Goal: Information Seeking & Learning: Learn about a topic

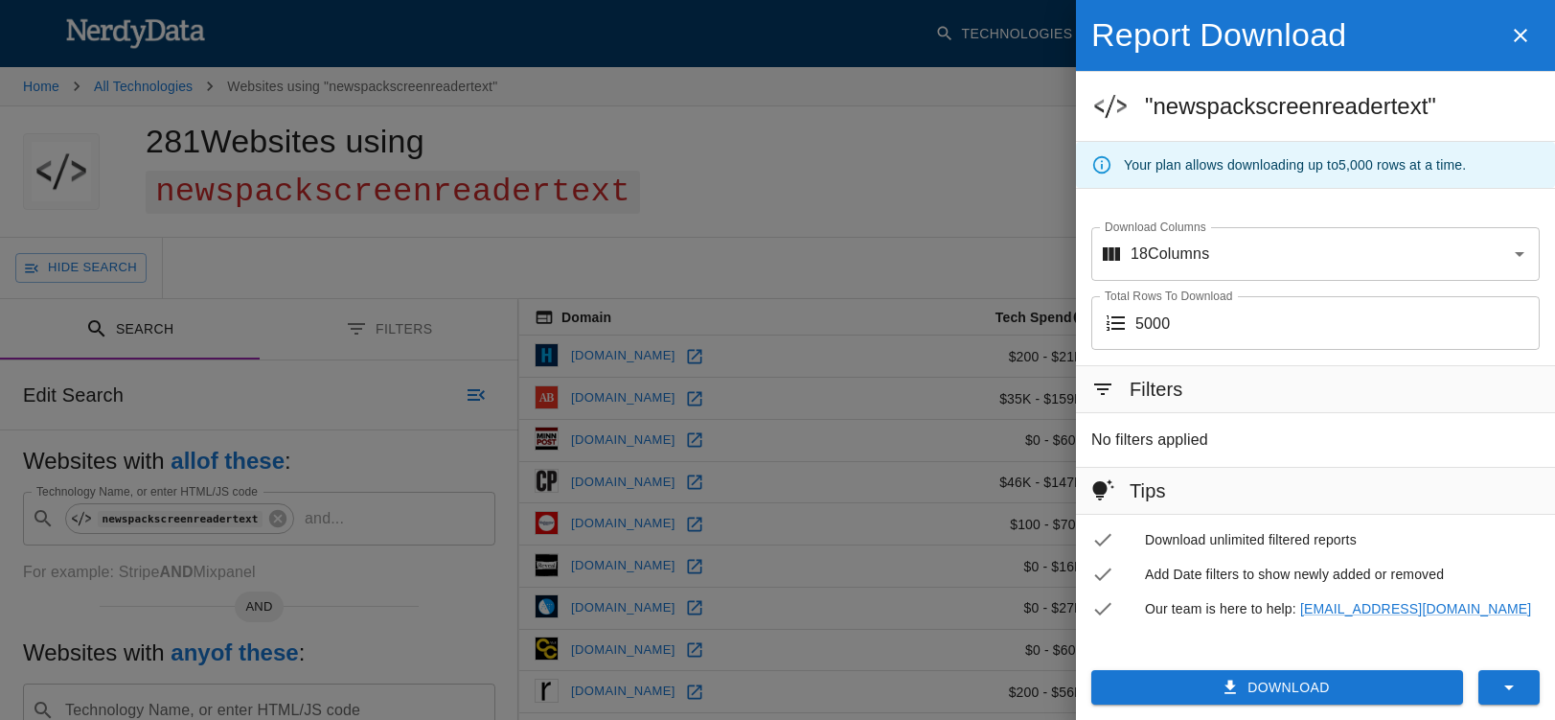
scroll to position [0, 1]
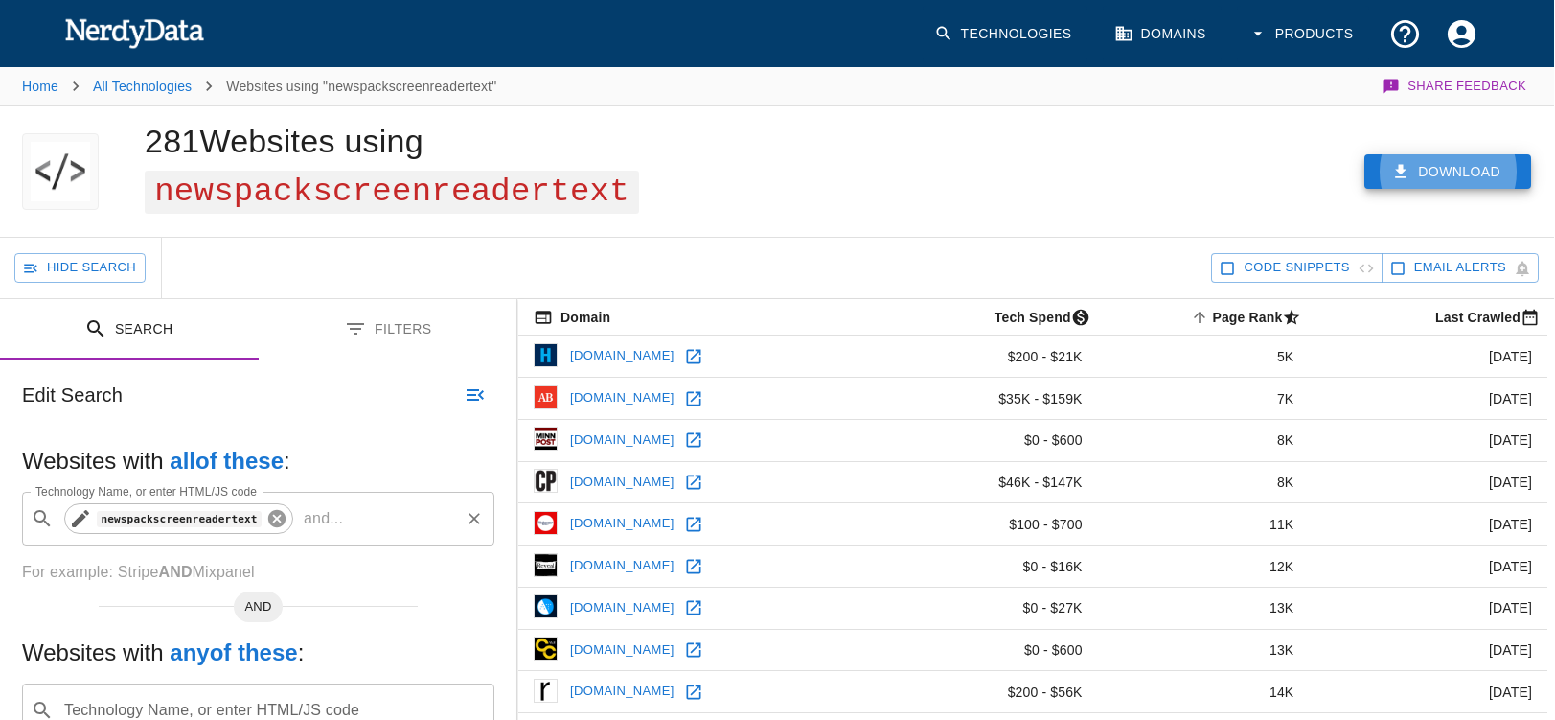
click at [275, 522] on icon at bounding box center [276, 518] width 17 height 17
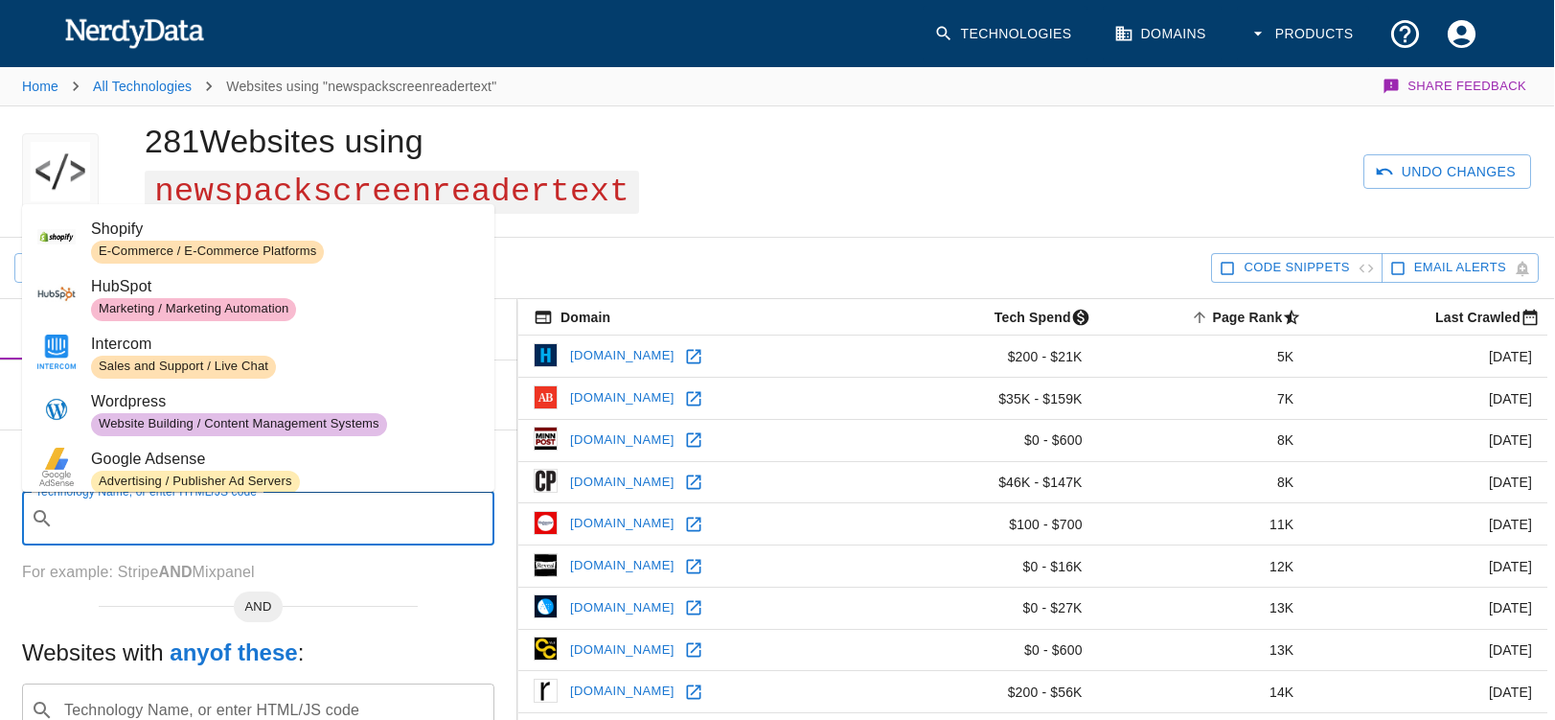
click at [142, 523] on input "Technology Name, or enter HTML/JS code" at bounding box center [273, 518] width 424 height 36
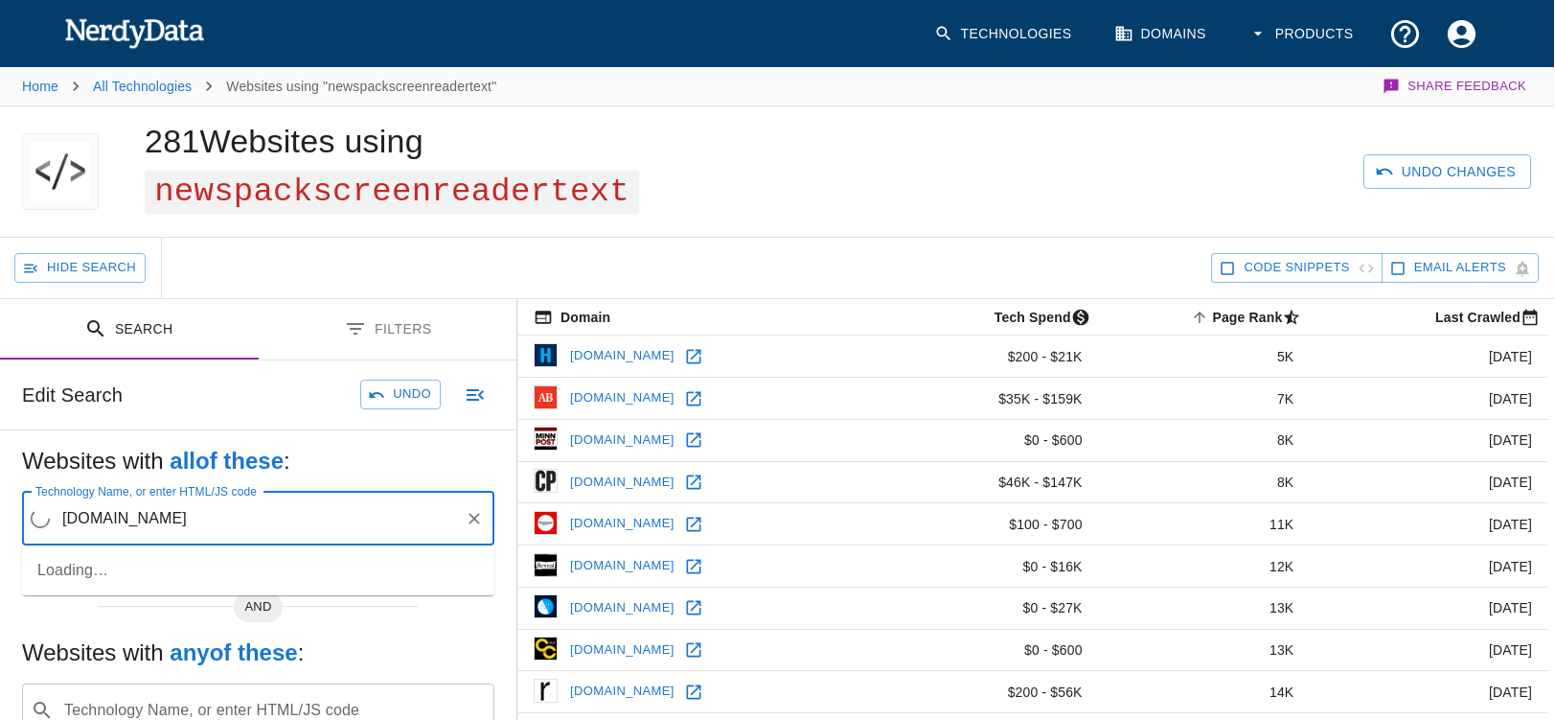
type input "[DOMAIN_NAME]"
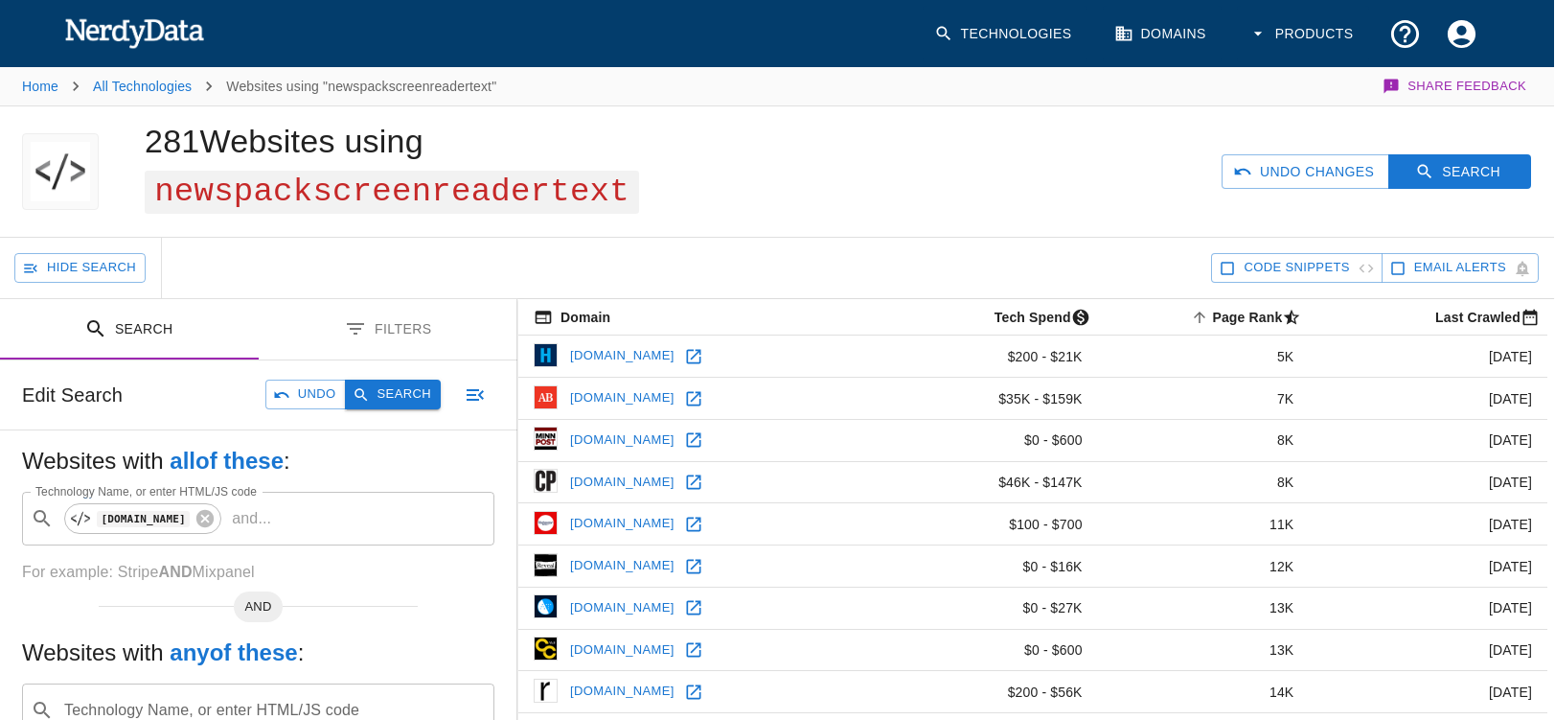
click at [378, 400] on button "Search" at bounding box center [393, 394] width 96 height 30
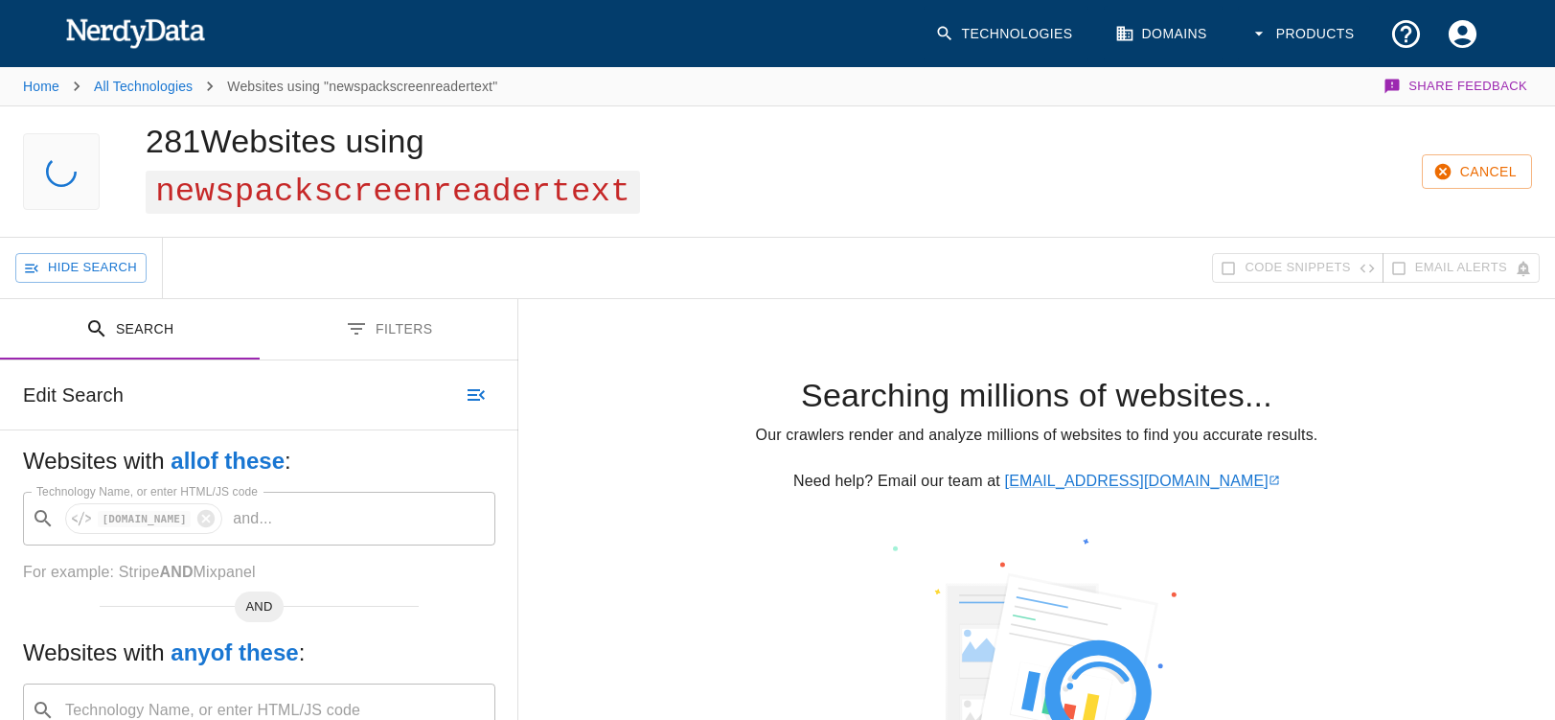
scroll to position [0, 0]
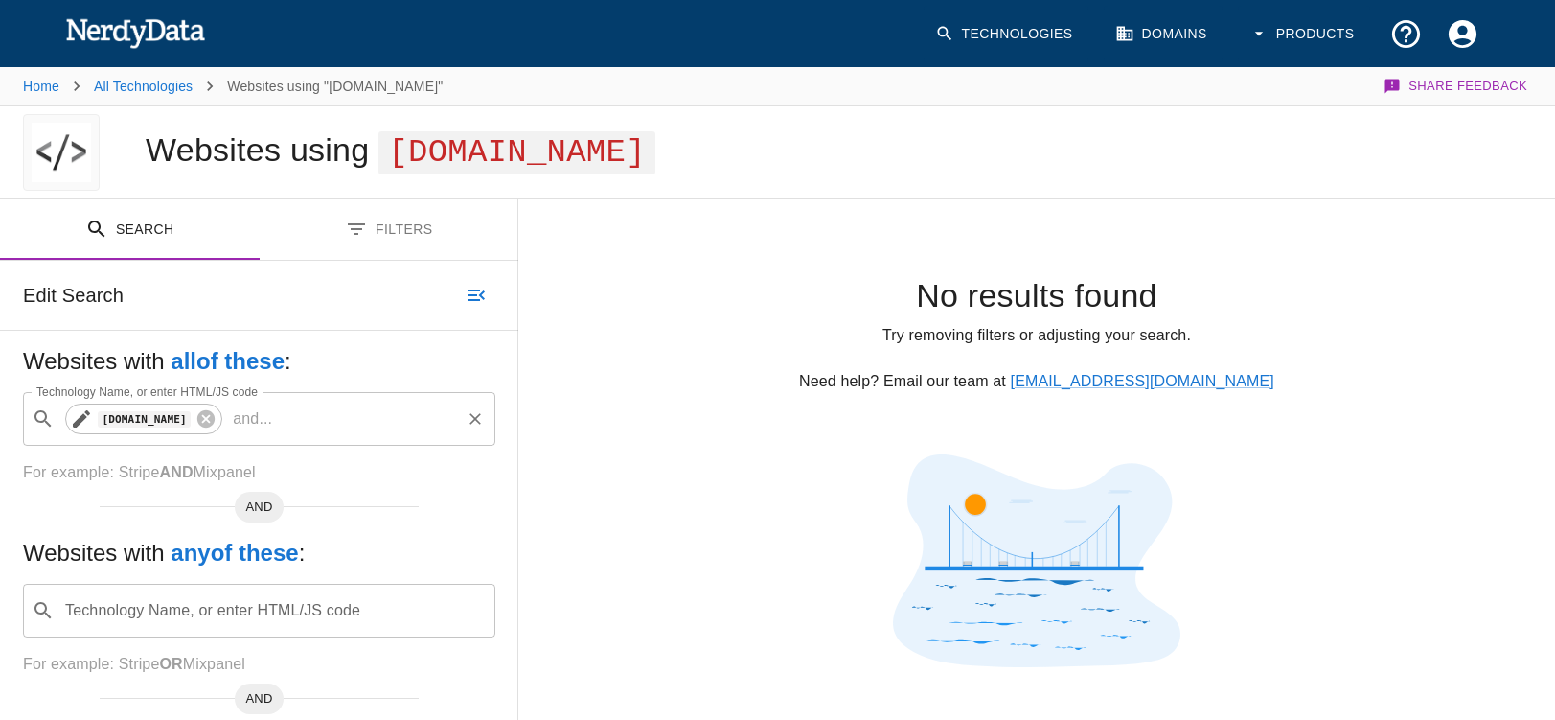
click at [215, 422] on icon at bounding box center [205, 418] width 17 height 17
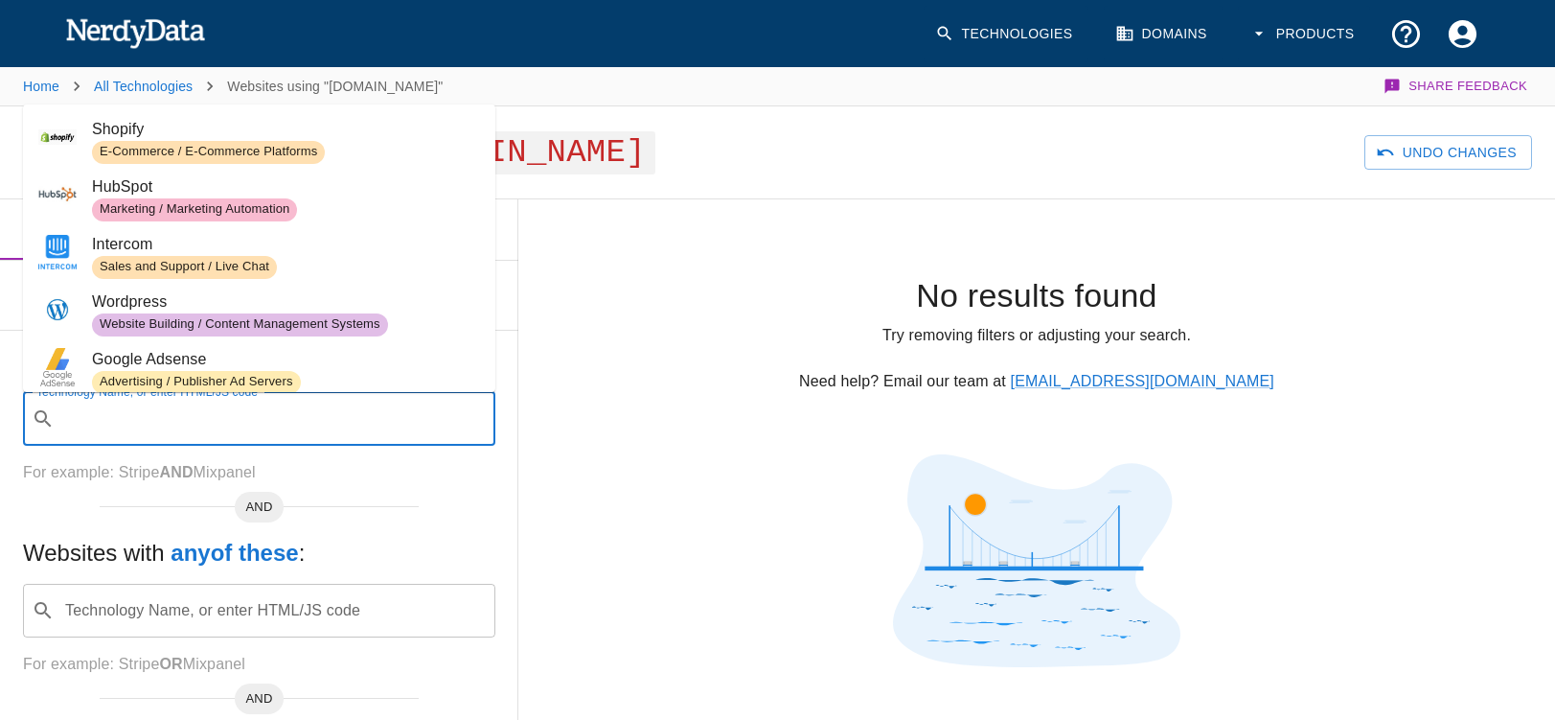
click at [140, 418] on input "Technology Name, or enter HTML/JS code" at bounding box center [274, 418] width 424 height 36
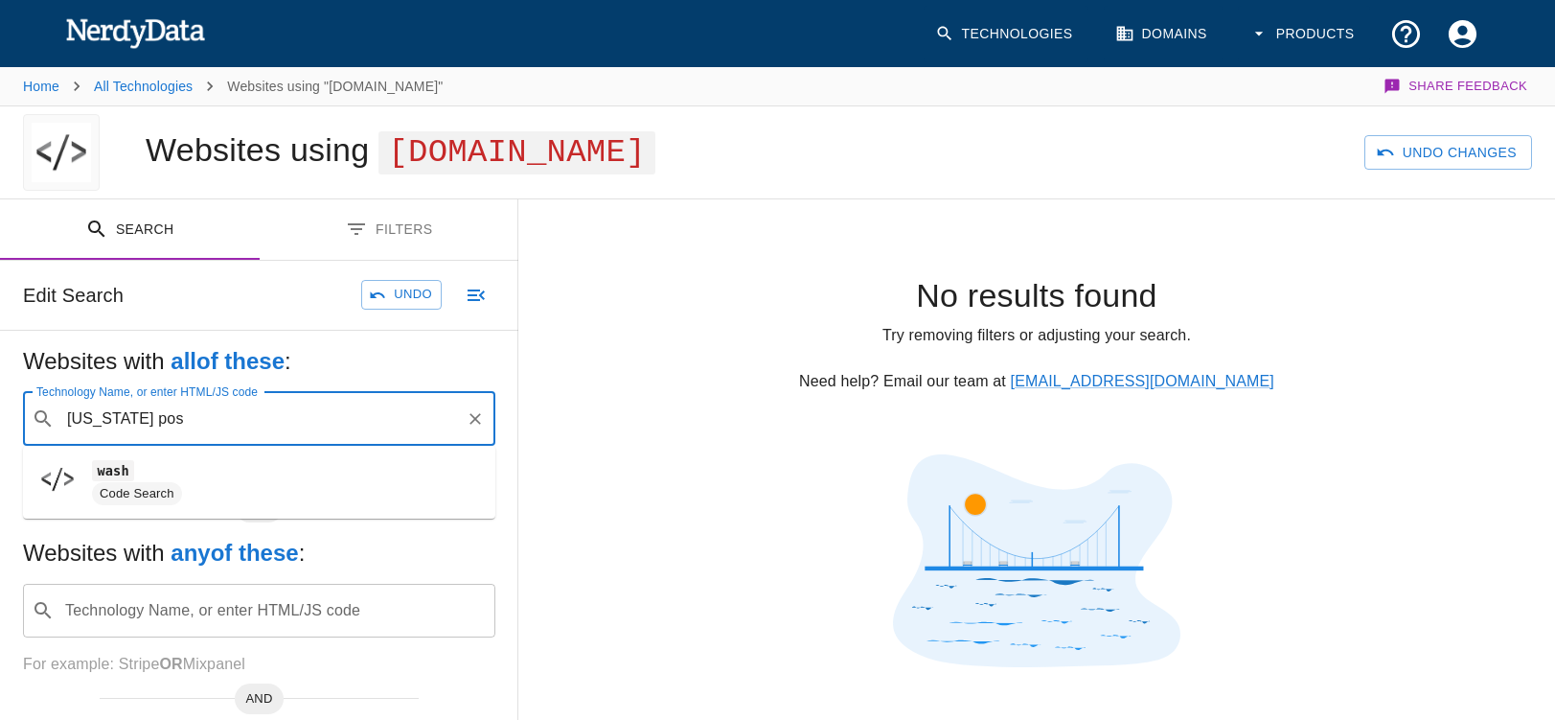
type input "[US_STATE] post"
click at [475, 418] on icon "Clear" at bounding box center [474, 418] width 11 height 11
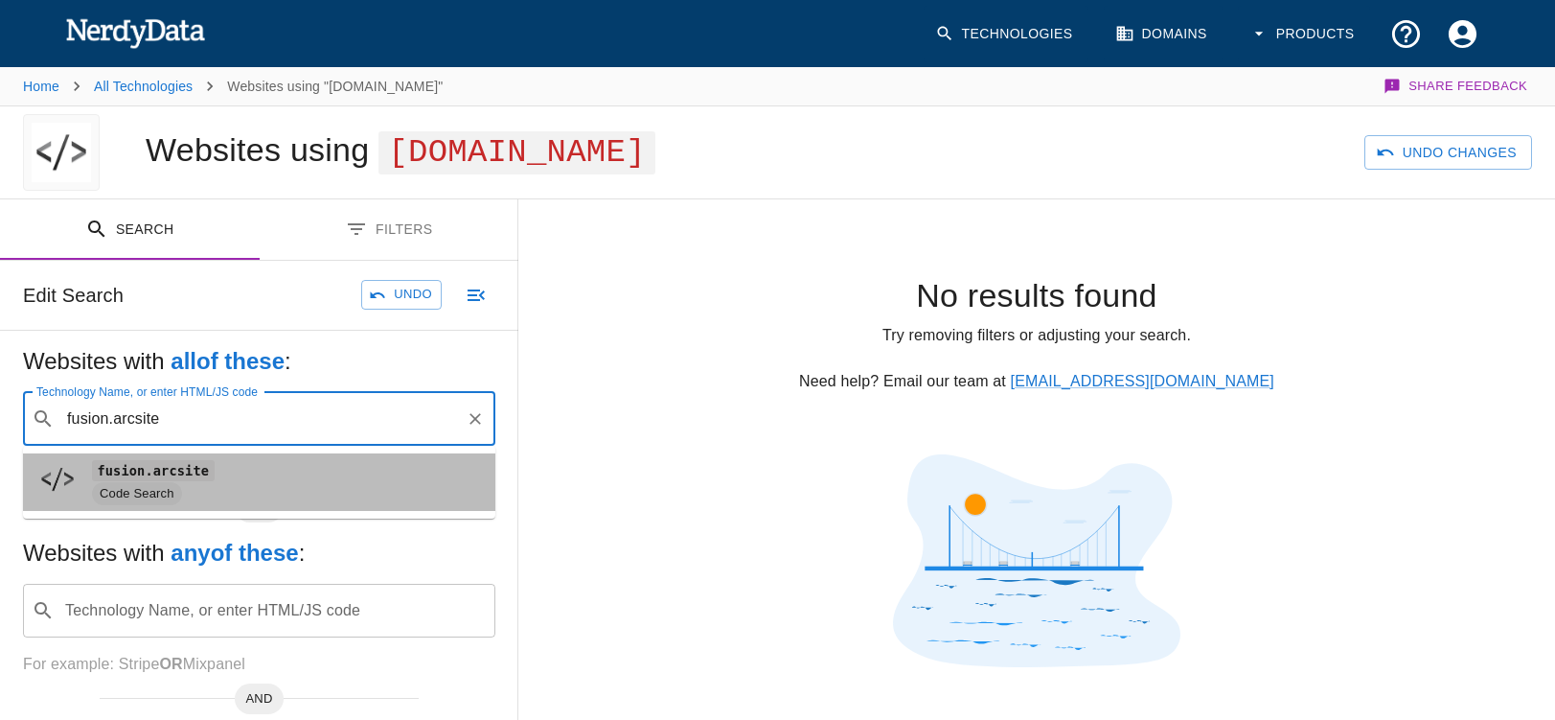
click at [137, 470] on code "fusion.arcsite" at bounding box center [153, 470] width 123 height 20
type input "fusion.arcsite"
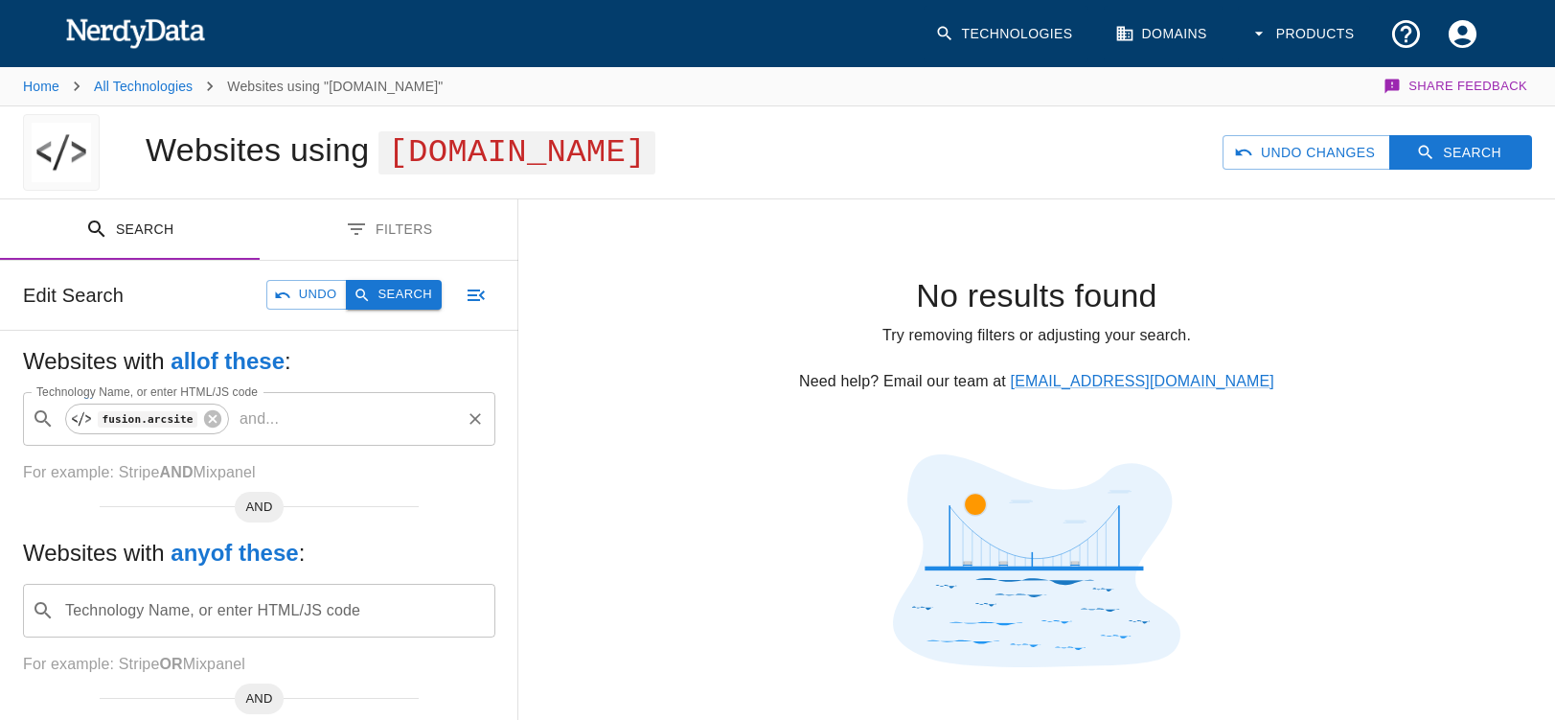
click at [393, 294] on button "Search" at bounding box center [394, 295] width 96 height 30
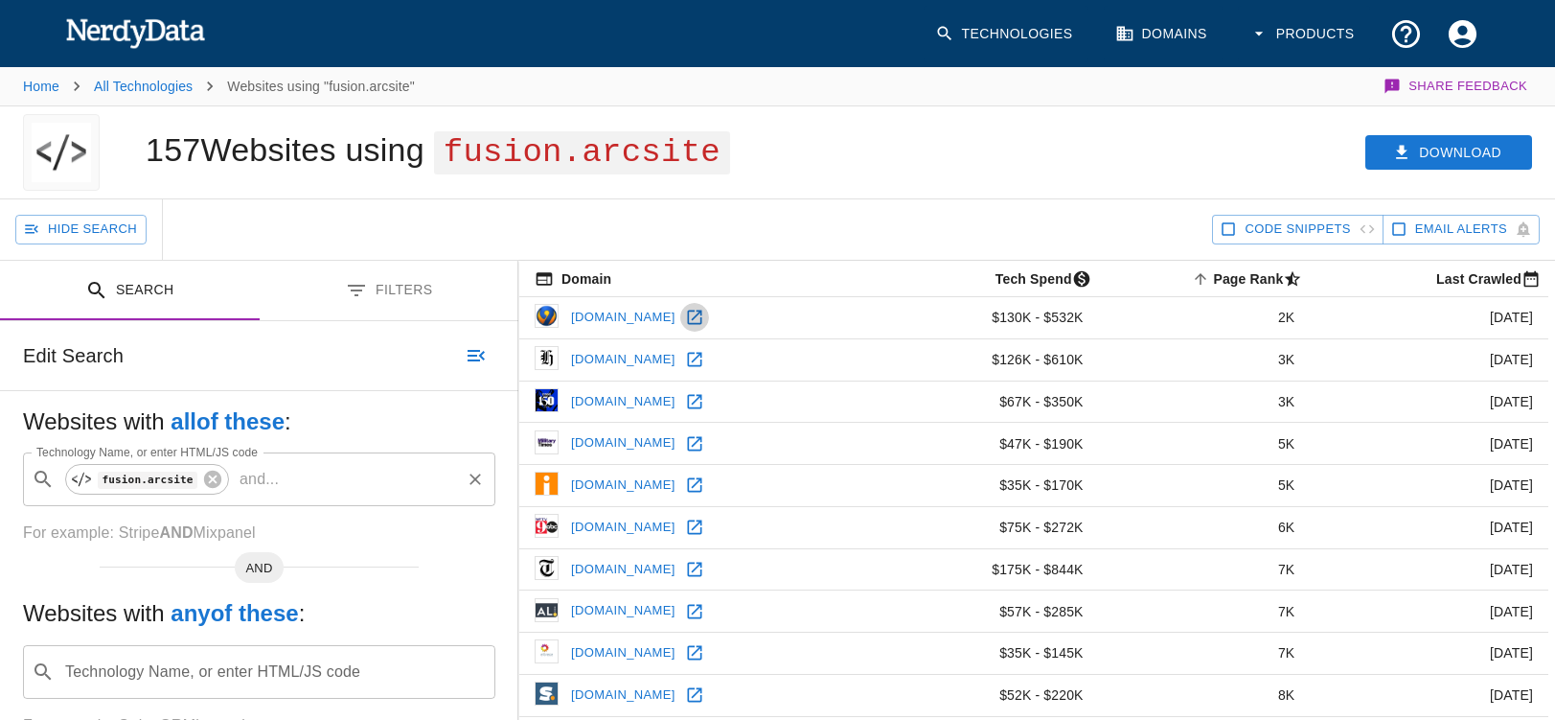
click at [687, 318] on icon at bounding box center [694, 317] width 14 height 14
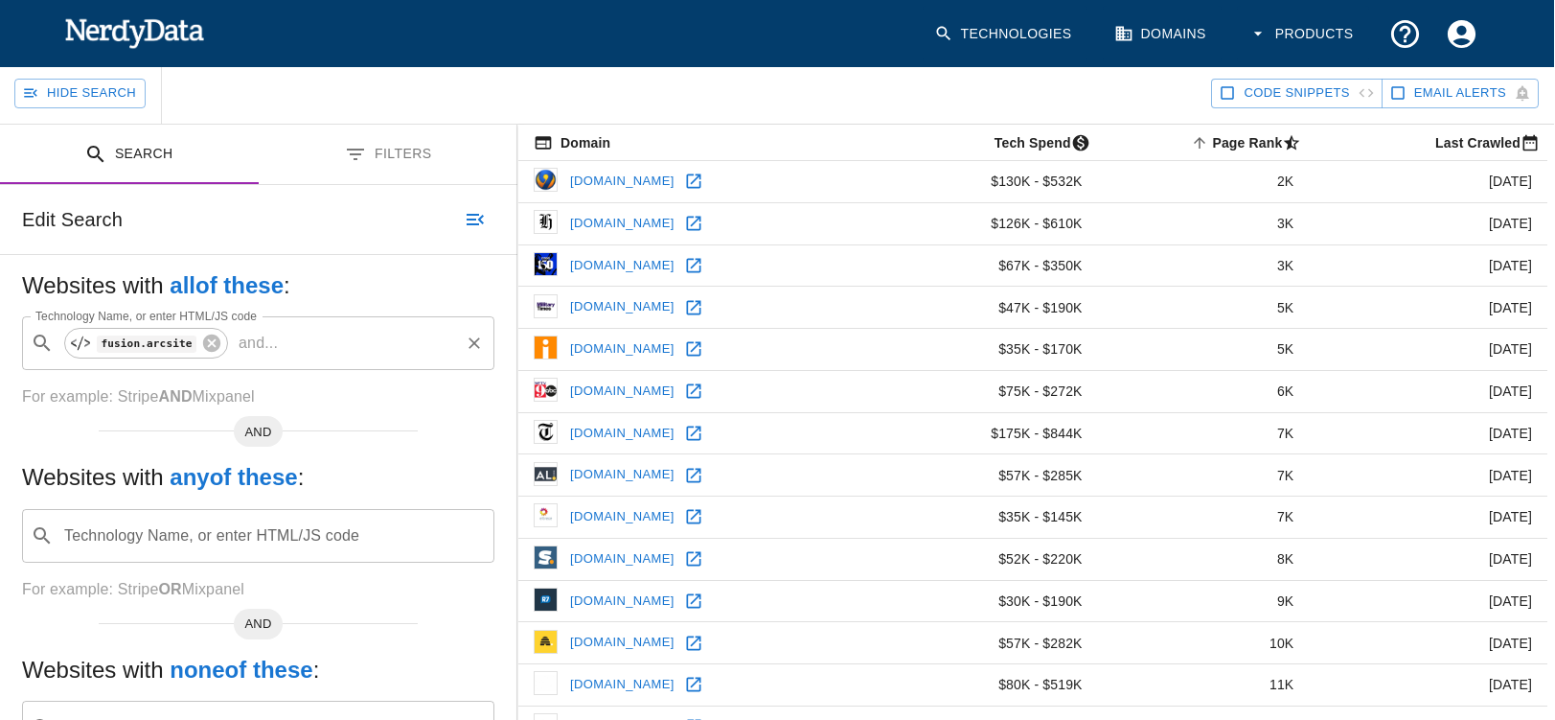
scroll to position [135, 1]
click at [700, 308] on icon at bounding box center [693, 308] width 14 height 14
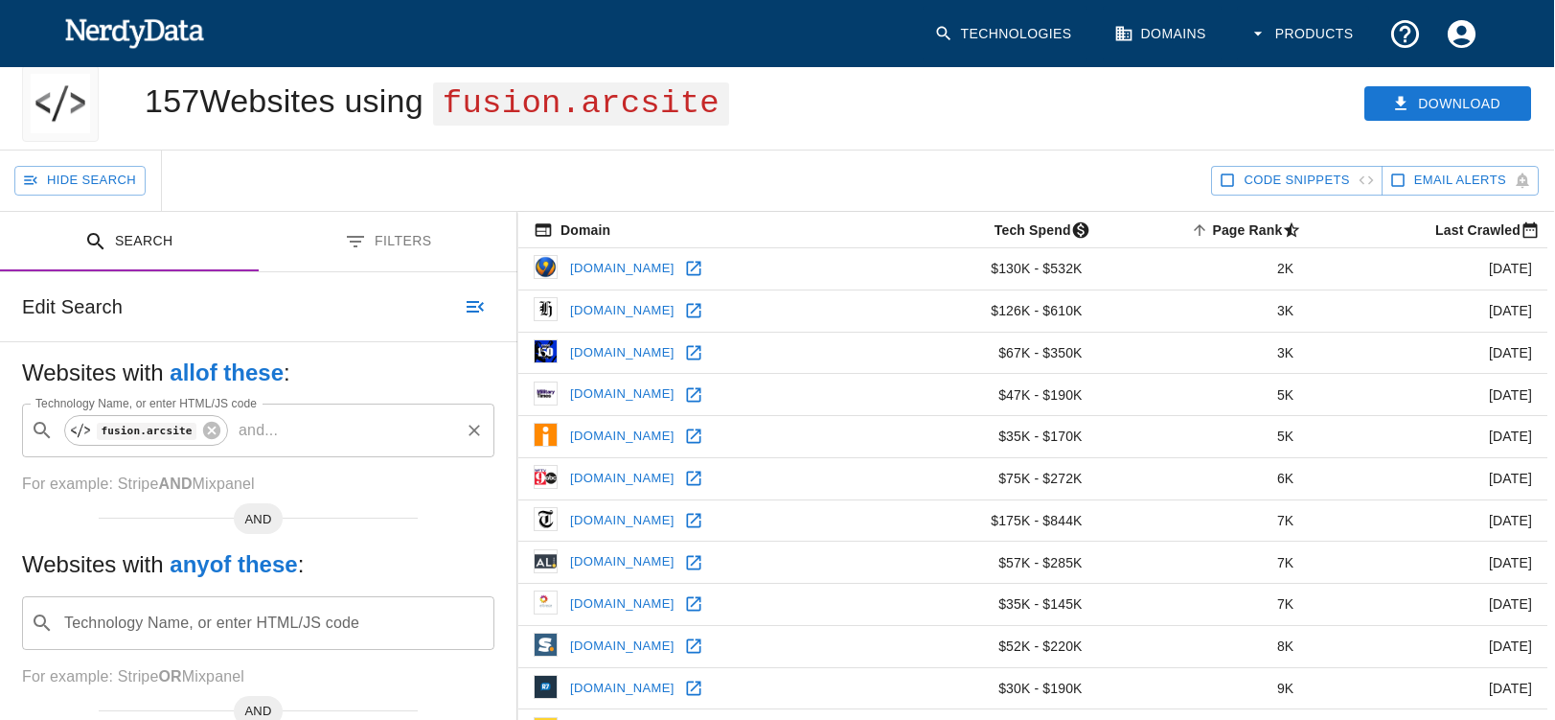
scroll to position [38, 1]
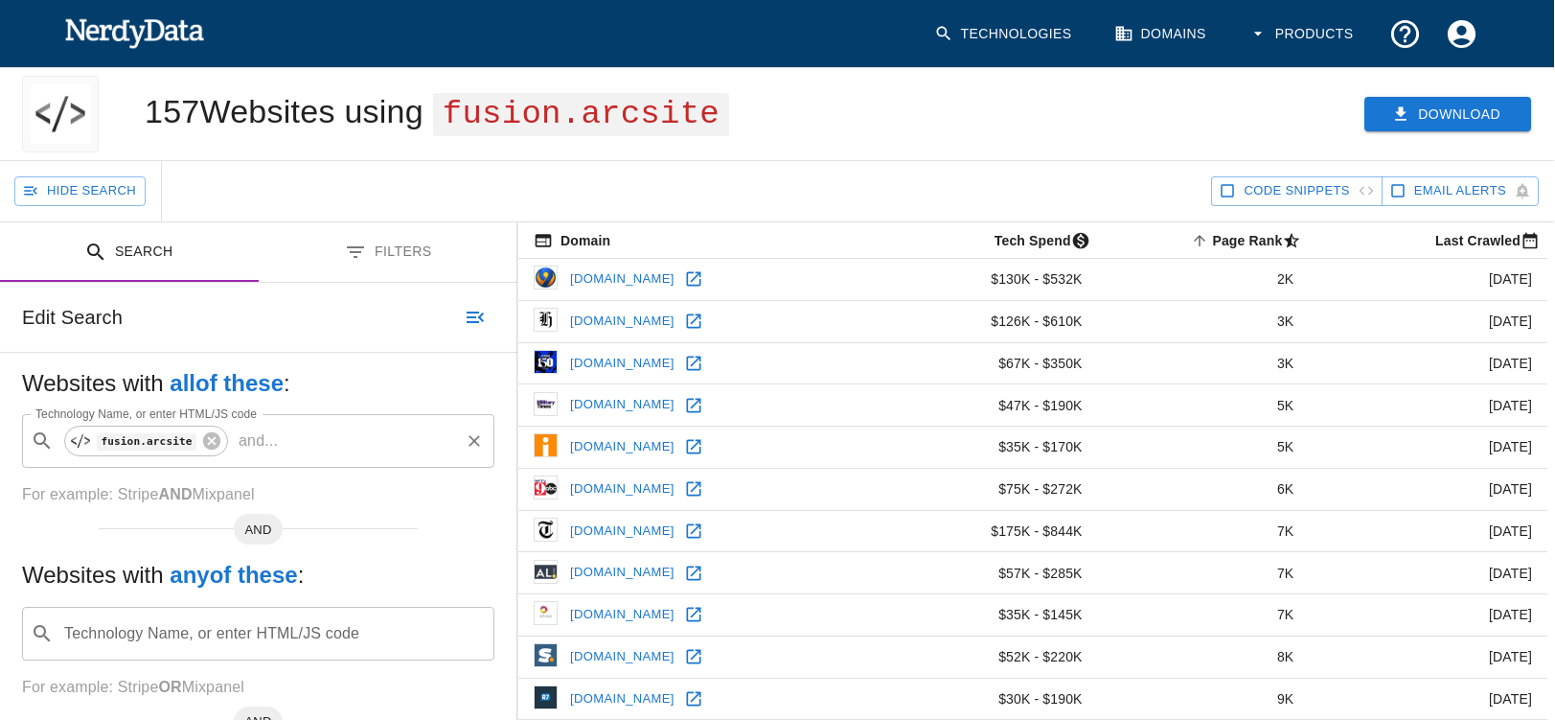
click at [1440, 117] on button "Download" at bounding box center [1447, 114] width 167 height 35
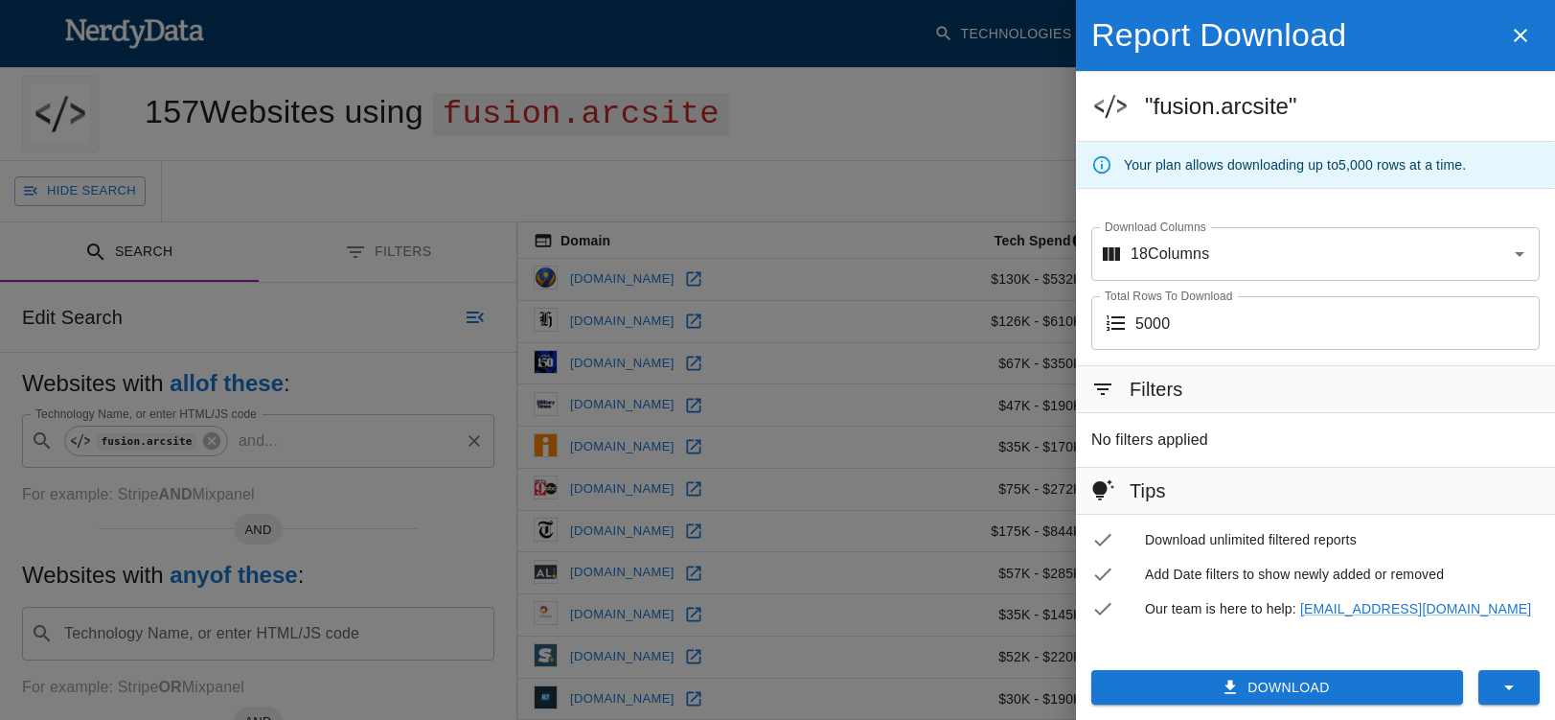
click at [1290, 683] on button "Download" at bounding box center [1277, 687] width 372 height 35
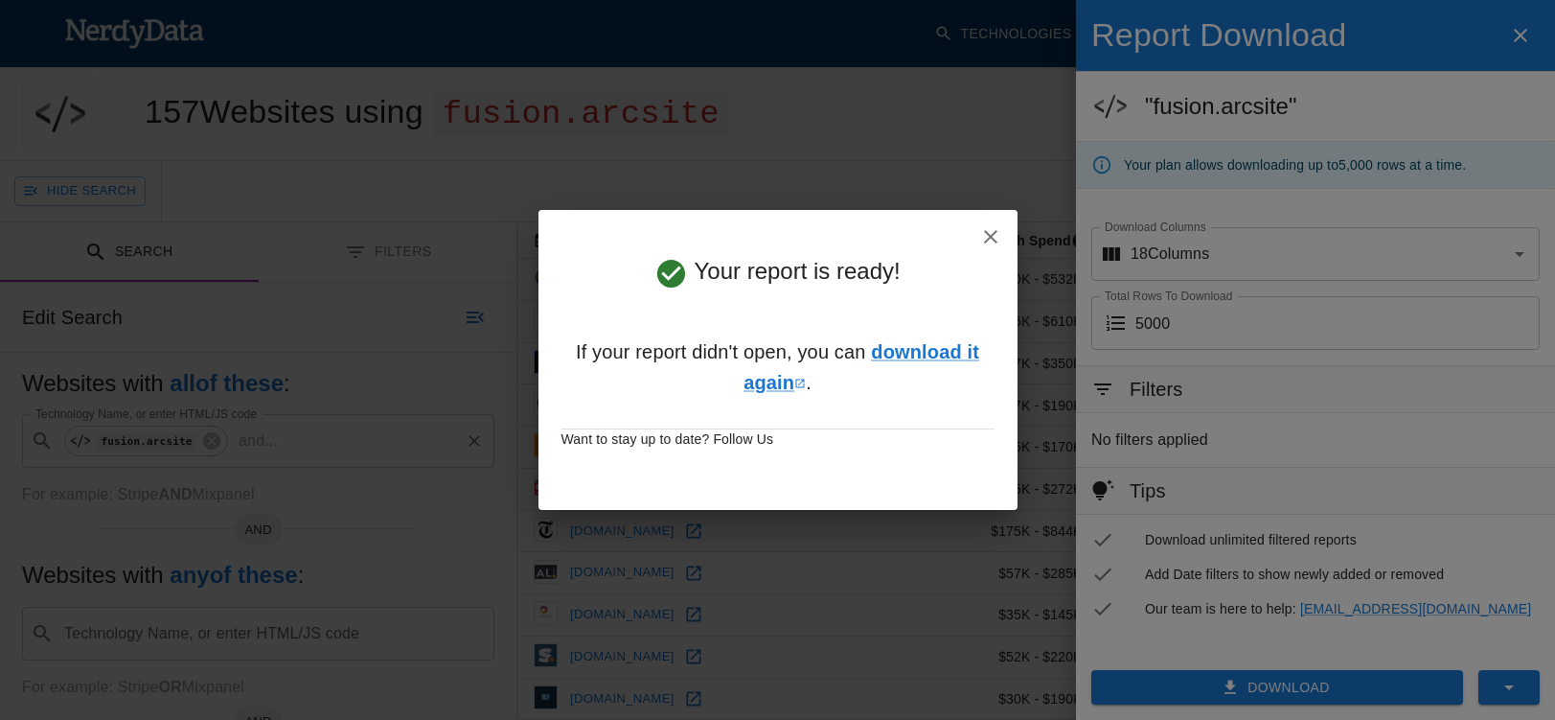
click at [990, 233] on icon "button" at bounding box center [990, 236] width 23 height 23
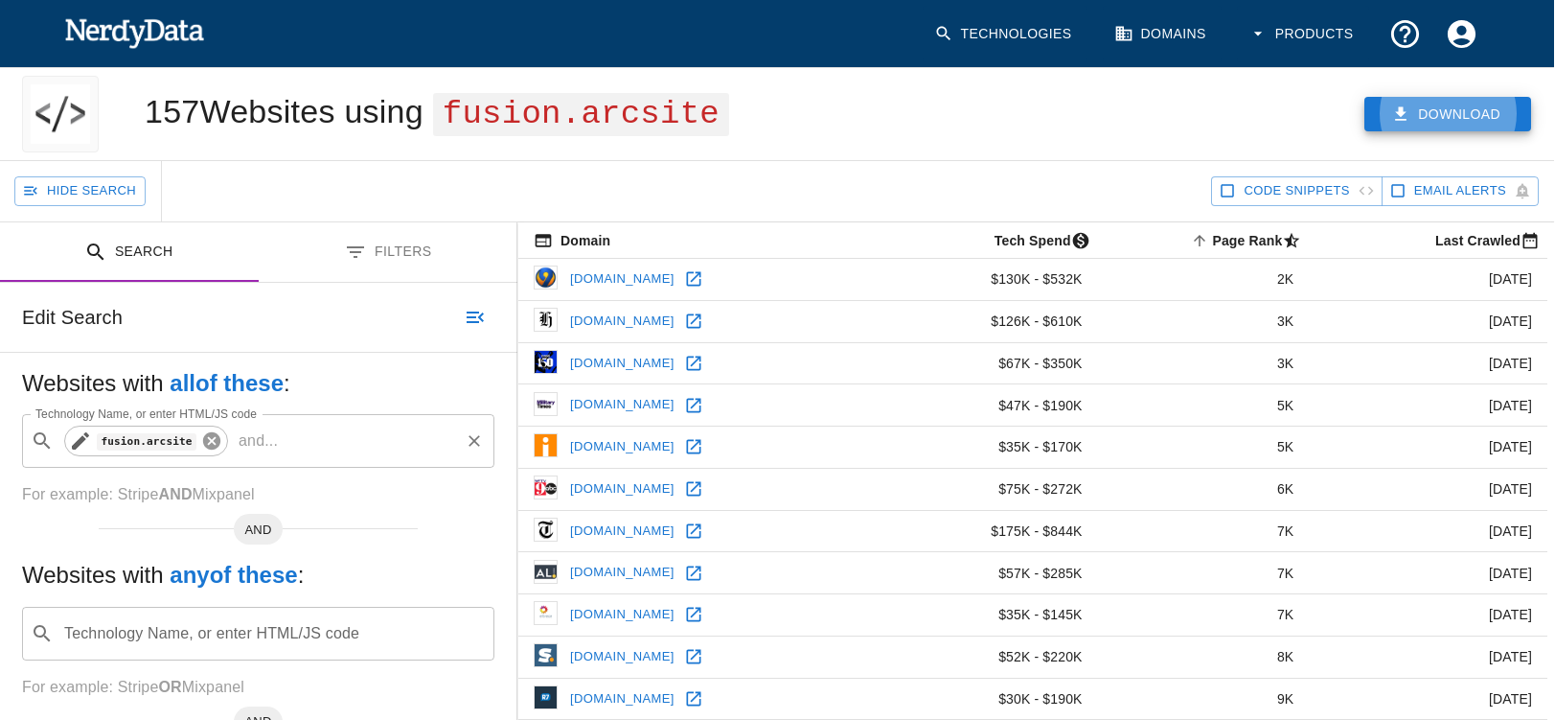
click at [213, 441] on icon at bounding box center [211, 440] width 21 height 21
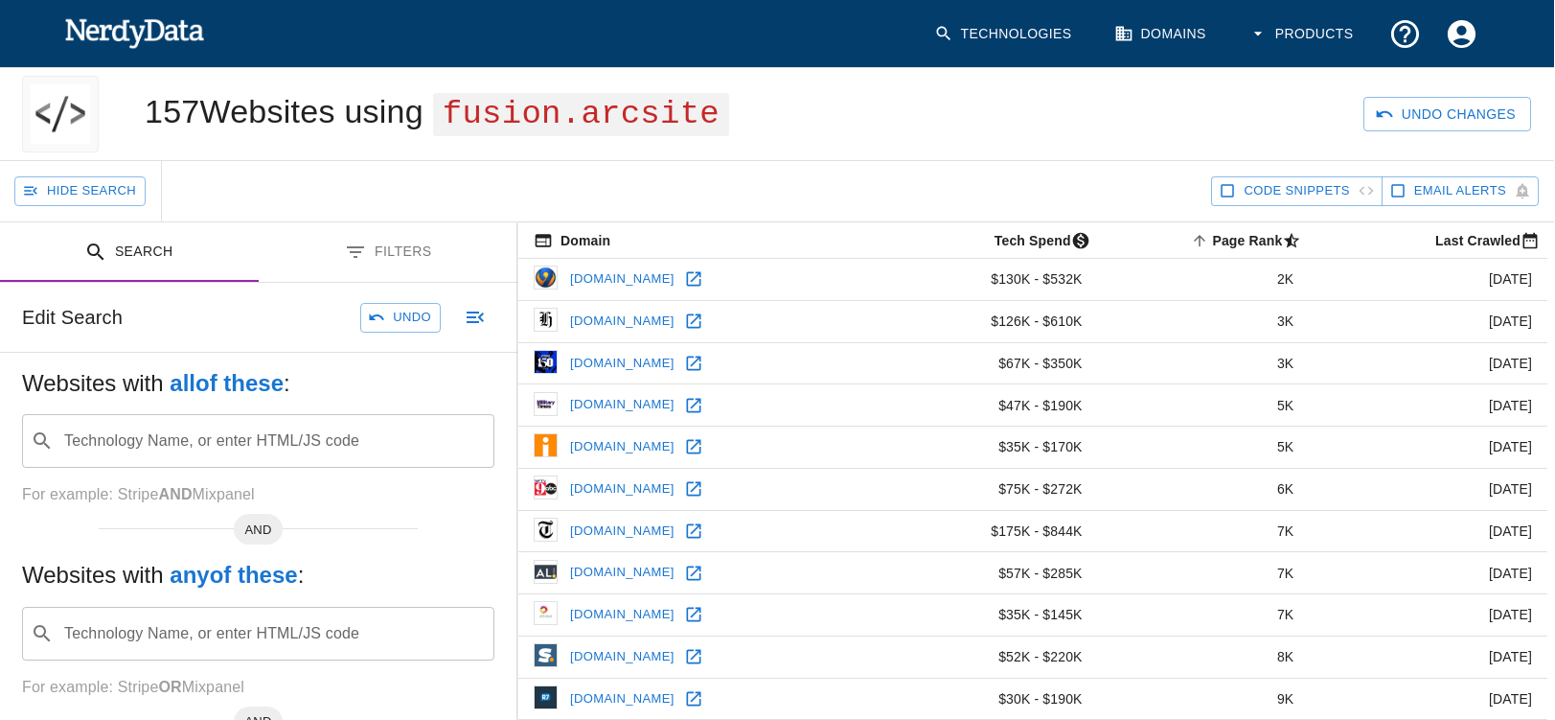
click at [122, 440] on input "Technology Name, or enter HTML/JS code" at bounding box center [273, 441] width 424 height 36
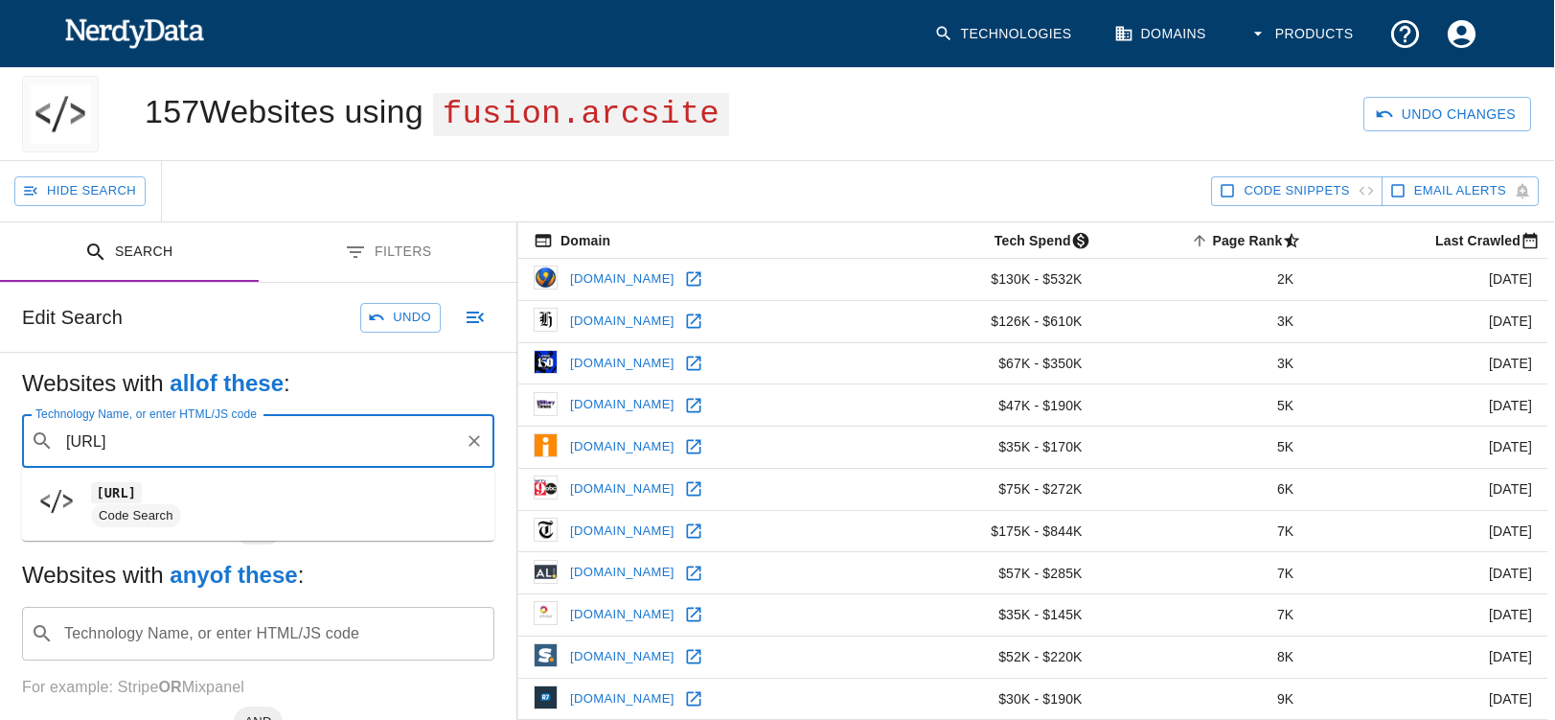
click at [127, 503] on span "[URL]" at bounding box center [285, 492] width 388 height 23
type input "[URL]"
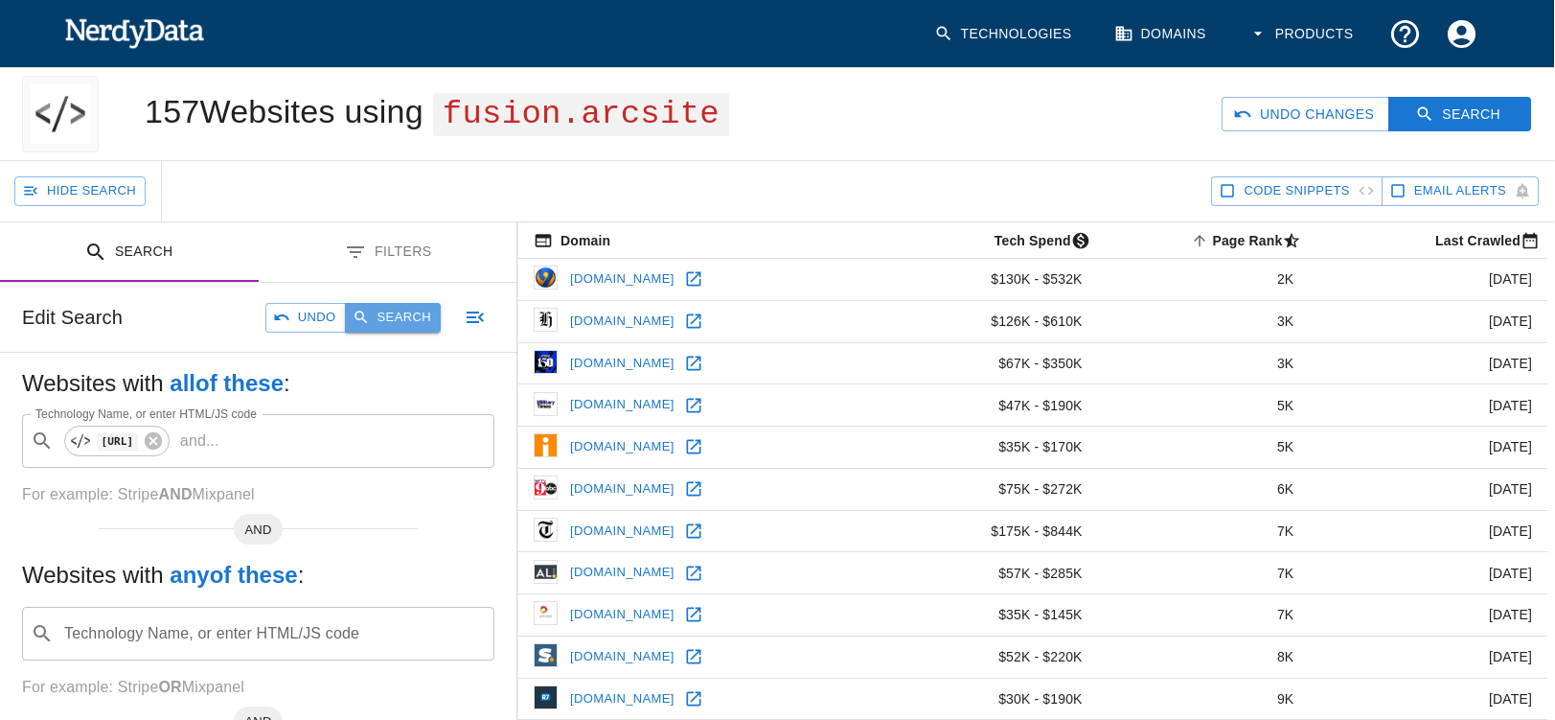
click at [395, 318] on button "Search" at bounding box center [393, 318] width 96 height 30
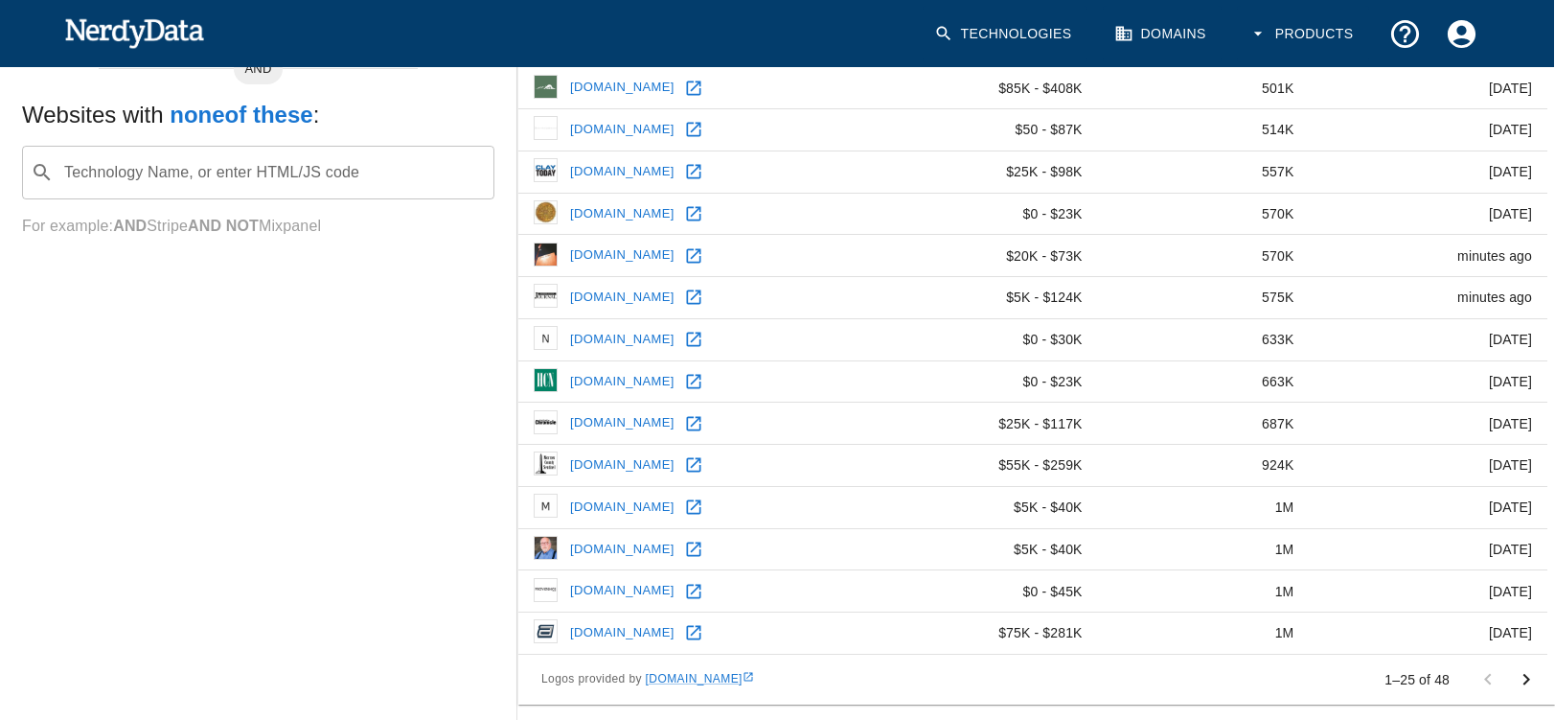
scroll to position [0, 1]
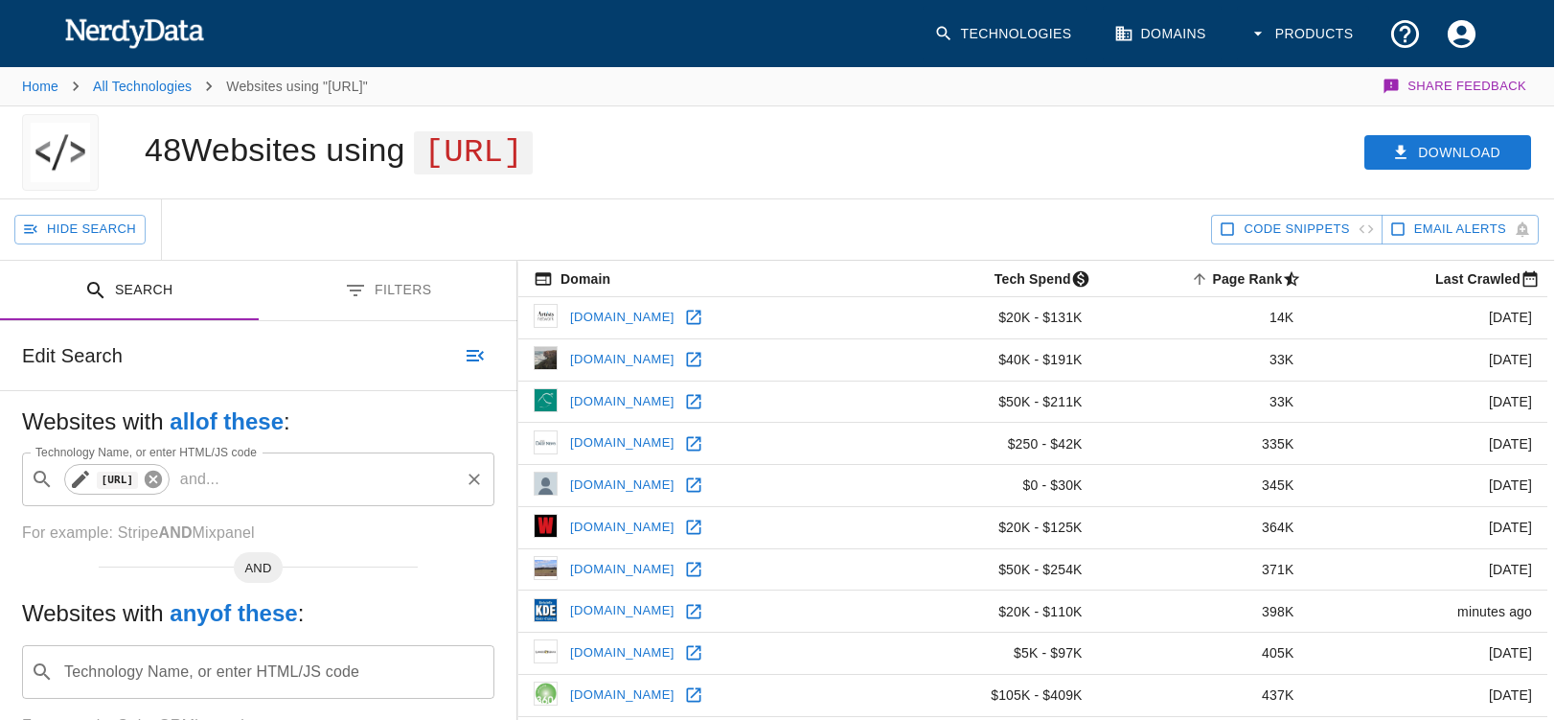
click at [162, 477] on icon at bounding box center [153, 478] width 17 height 17
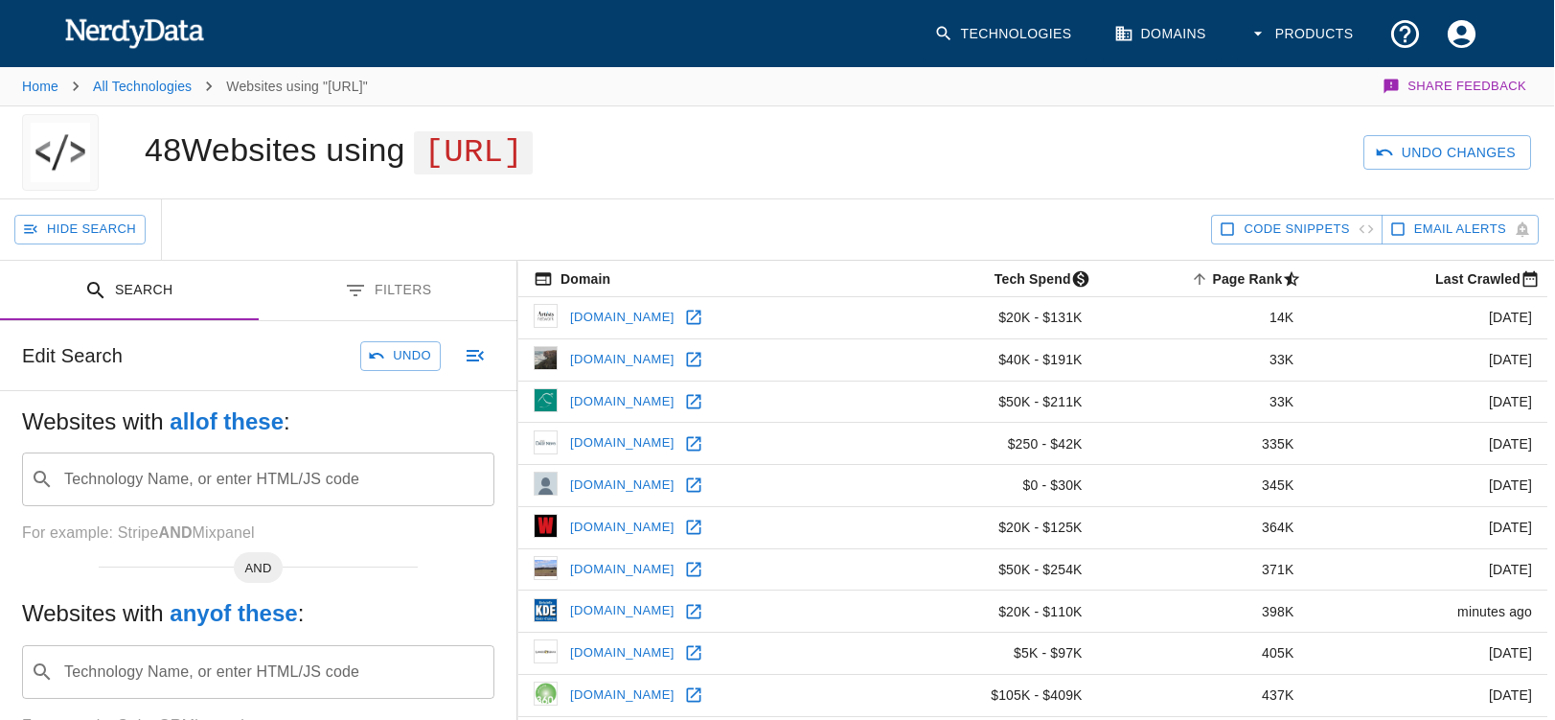
click at [105, 486] on input "Technology Name, or enter HTML/JS code" at bounding box center [273, 479] width 424 height 36
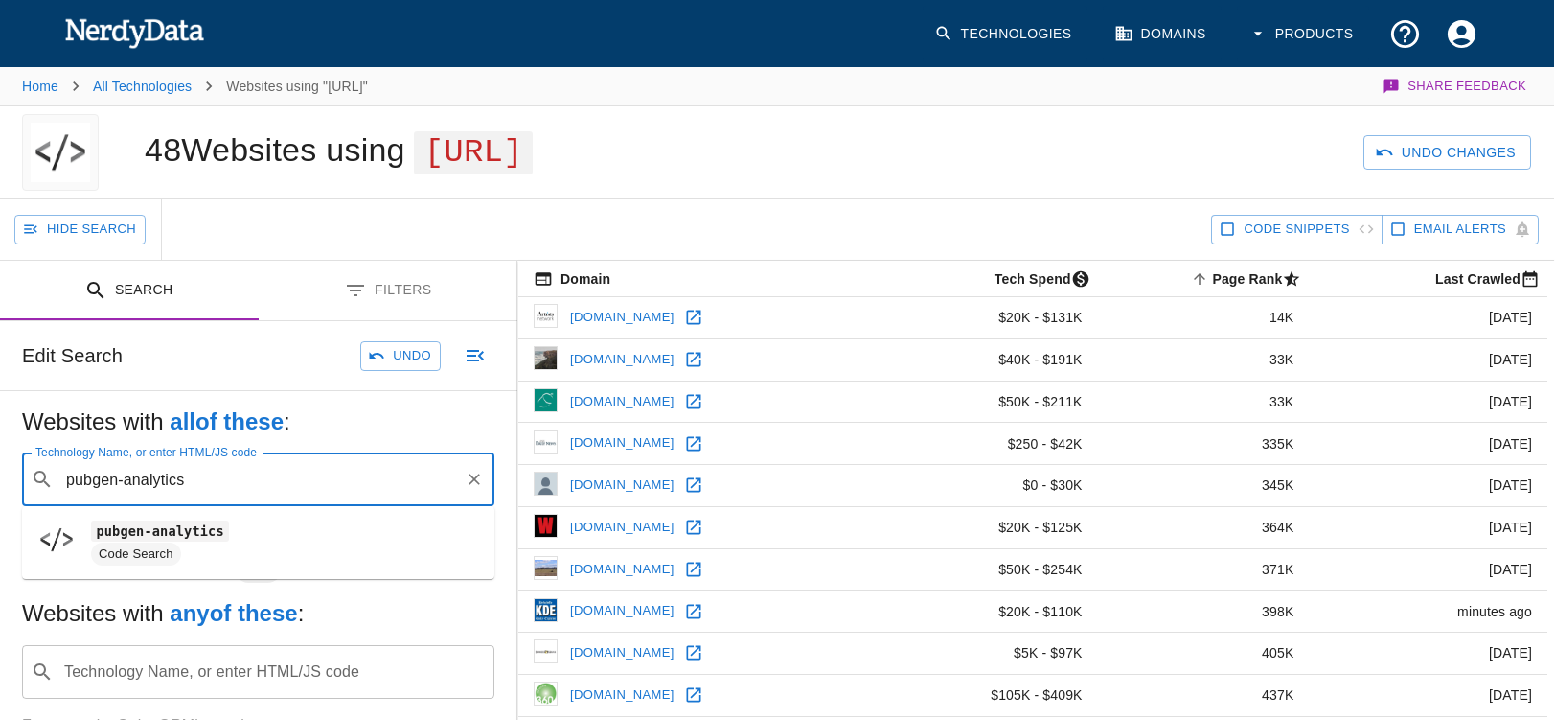
click at [136, 538] on code "pubgen-analytics" at bounding box center [160, 530] width 138 height 20
type input "pubgen-analytics"
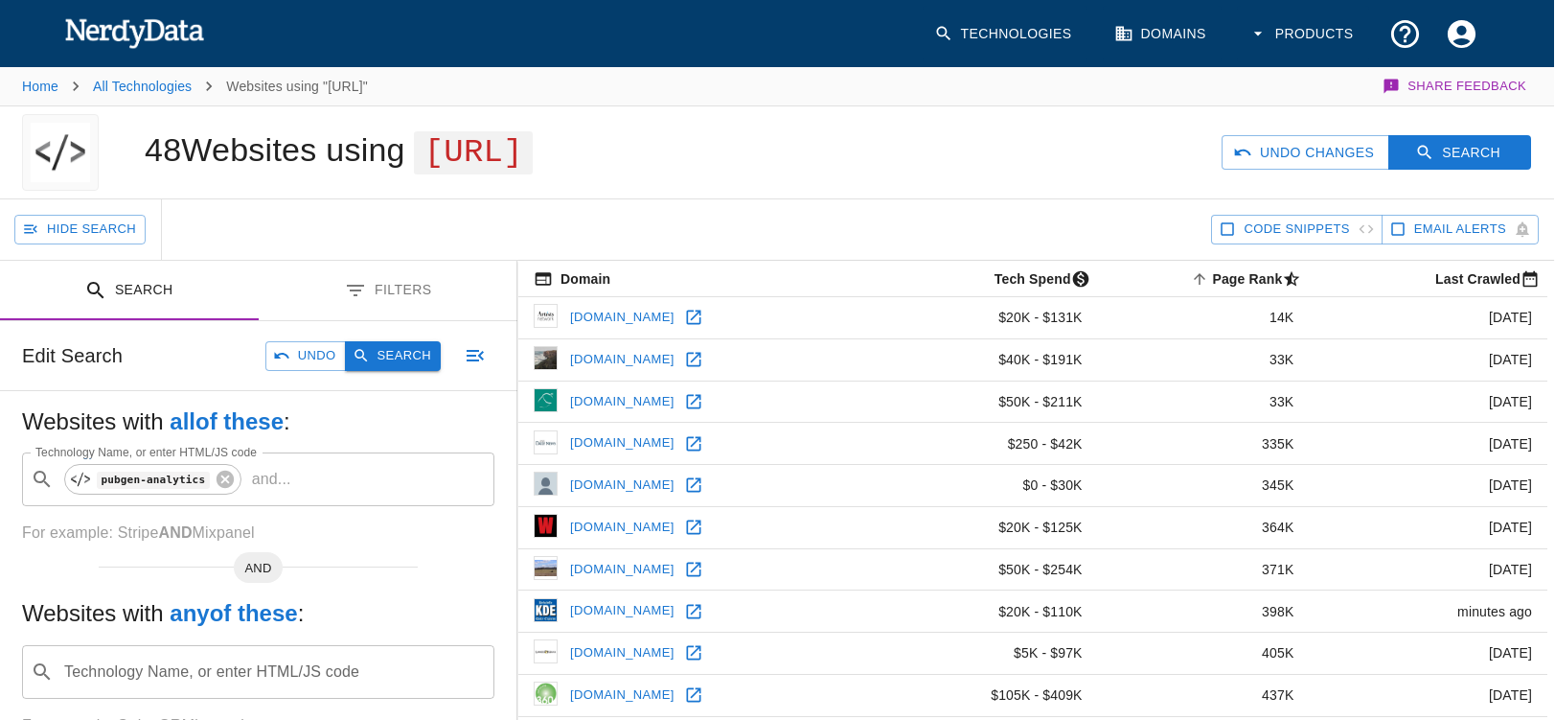
click at [402, 344] on button "Search" at bounding box center [393, 356] width 96 height 30
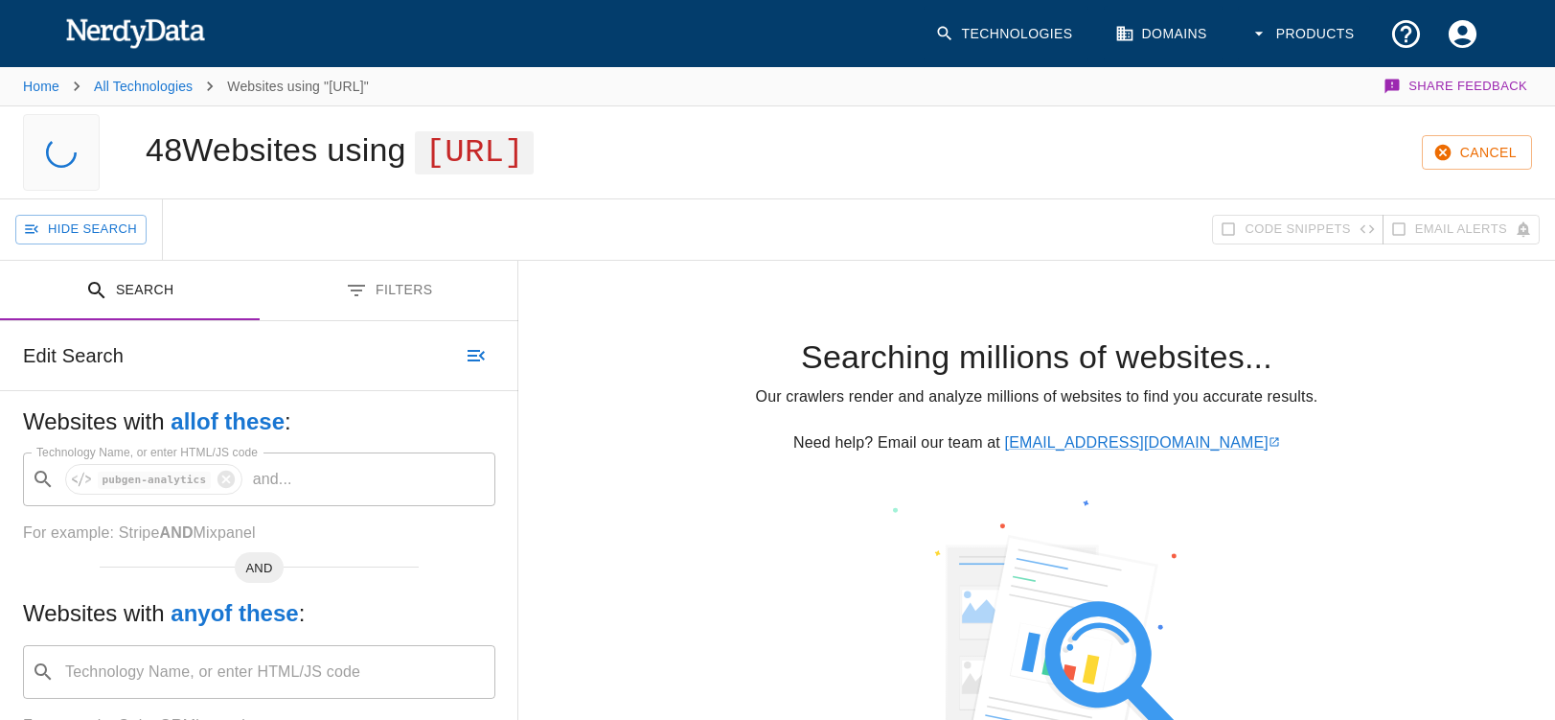
scroll to position [0, 0]
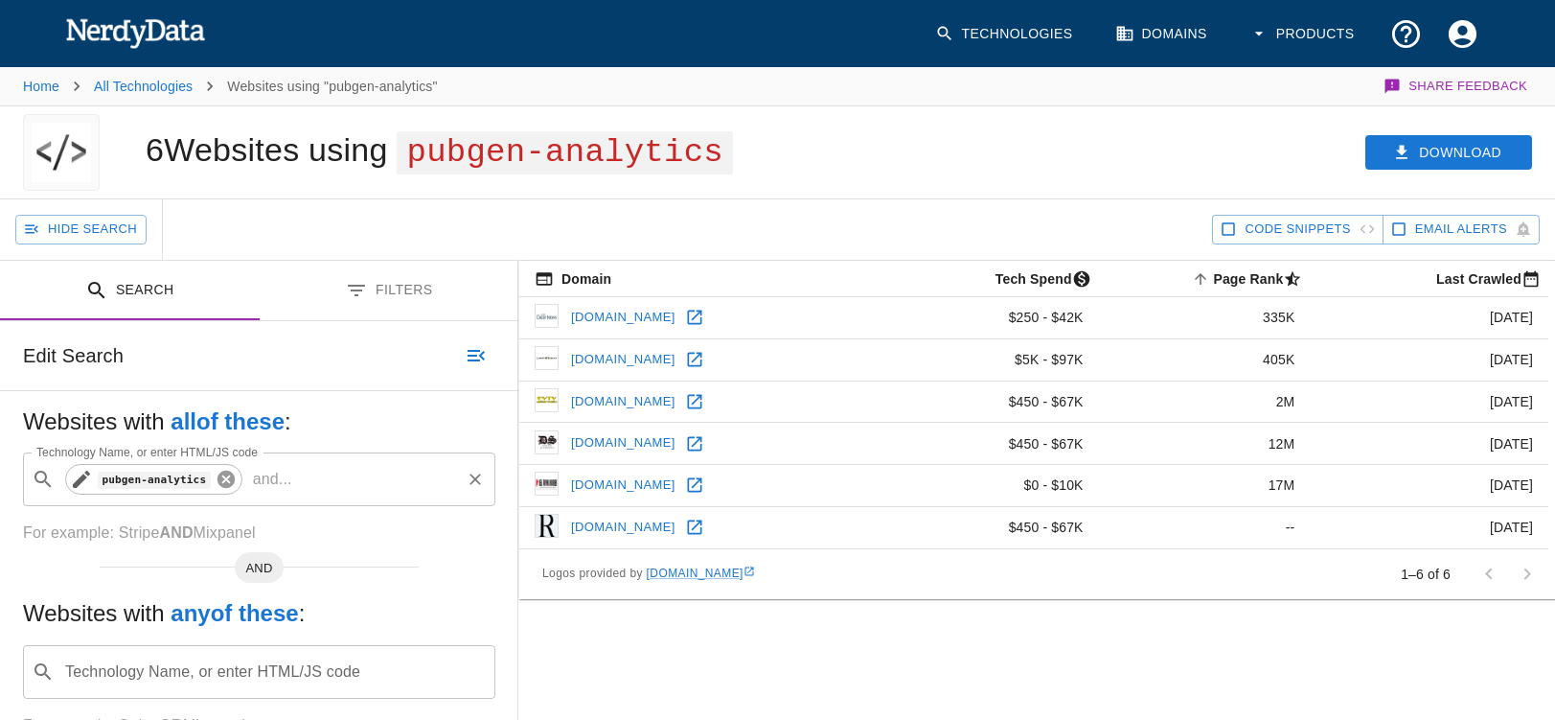
click at [223, 475] on icon at bounding box center [225, 478] width 17 height 17
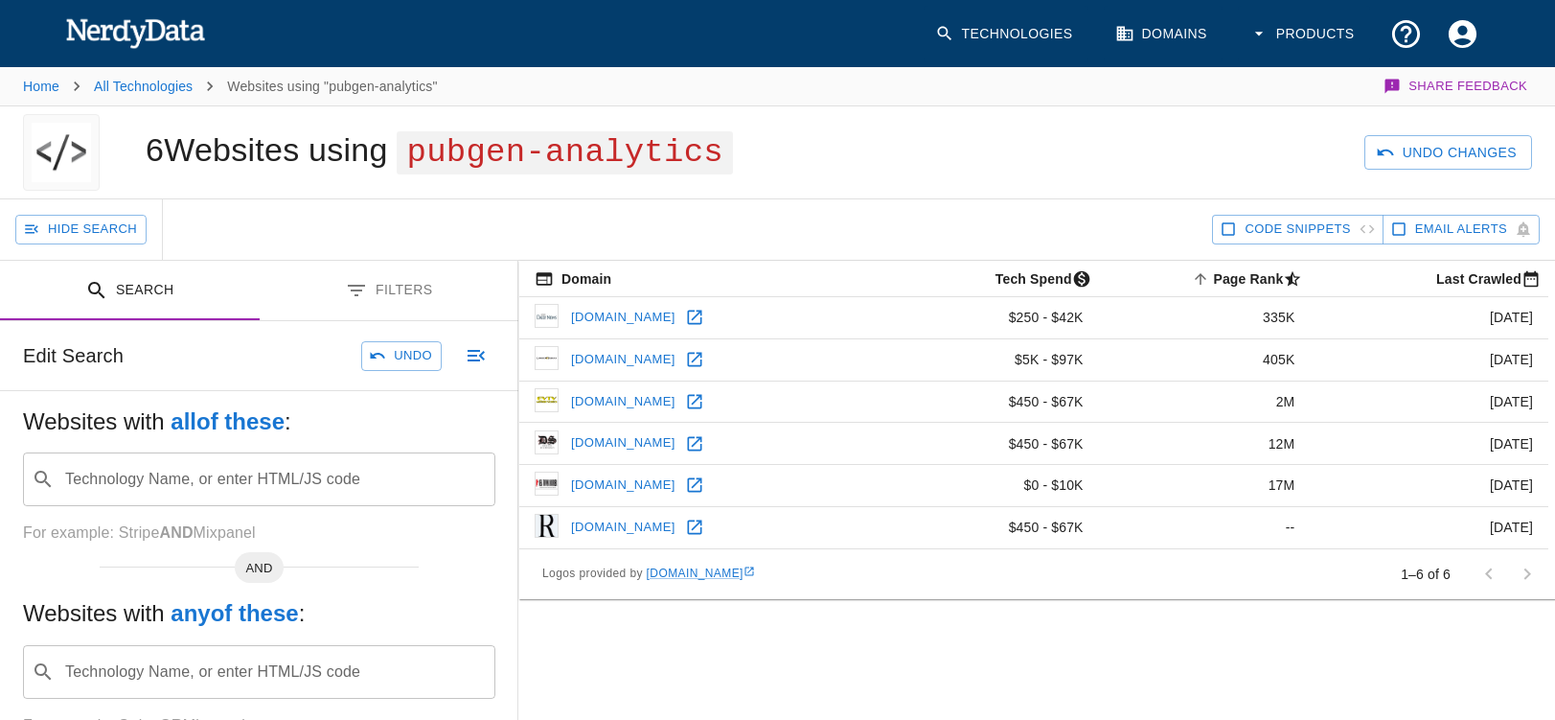
click at [141, 476] on input "Technology Name, or enter HTML/JS code" at bounding box center [274, 479] width 424 height 36
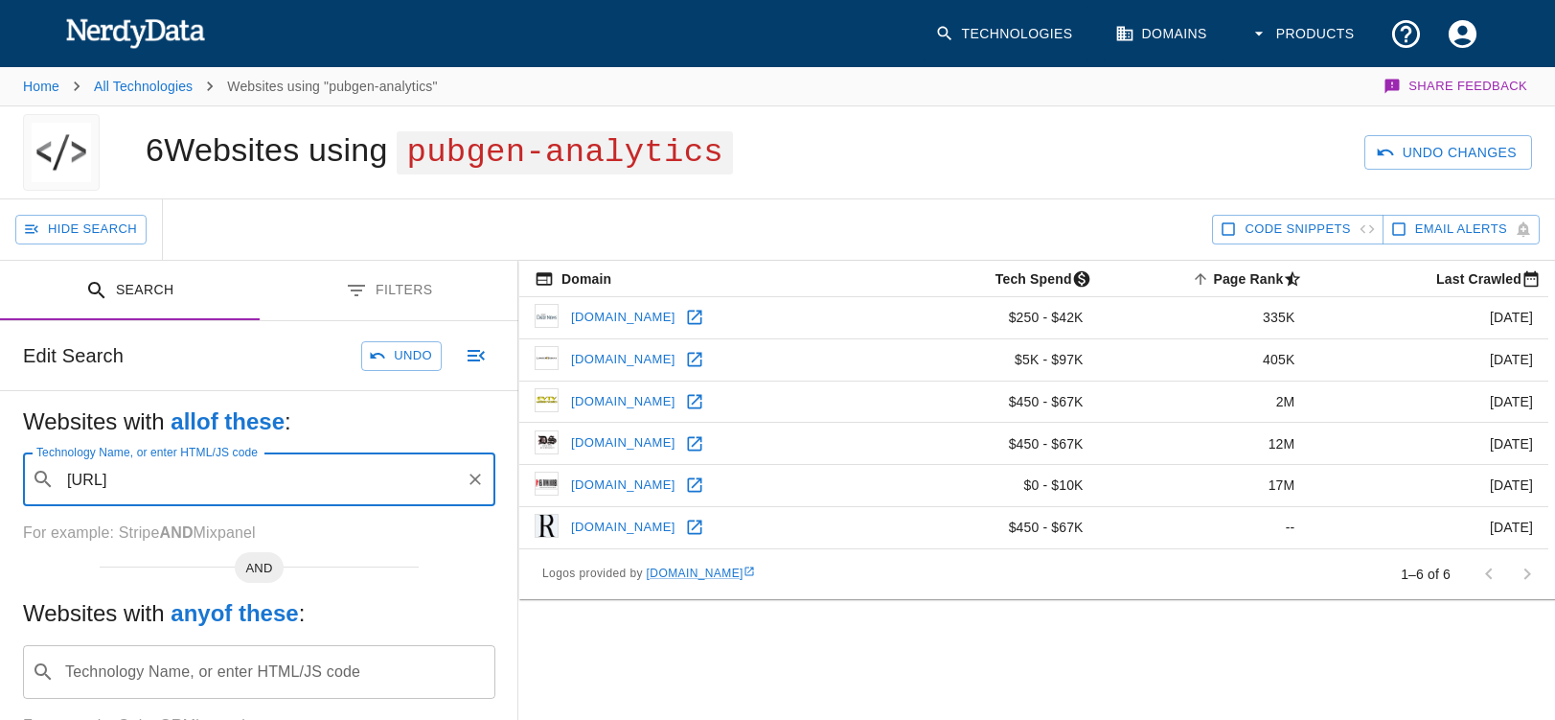
type input "[URL]"
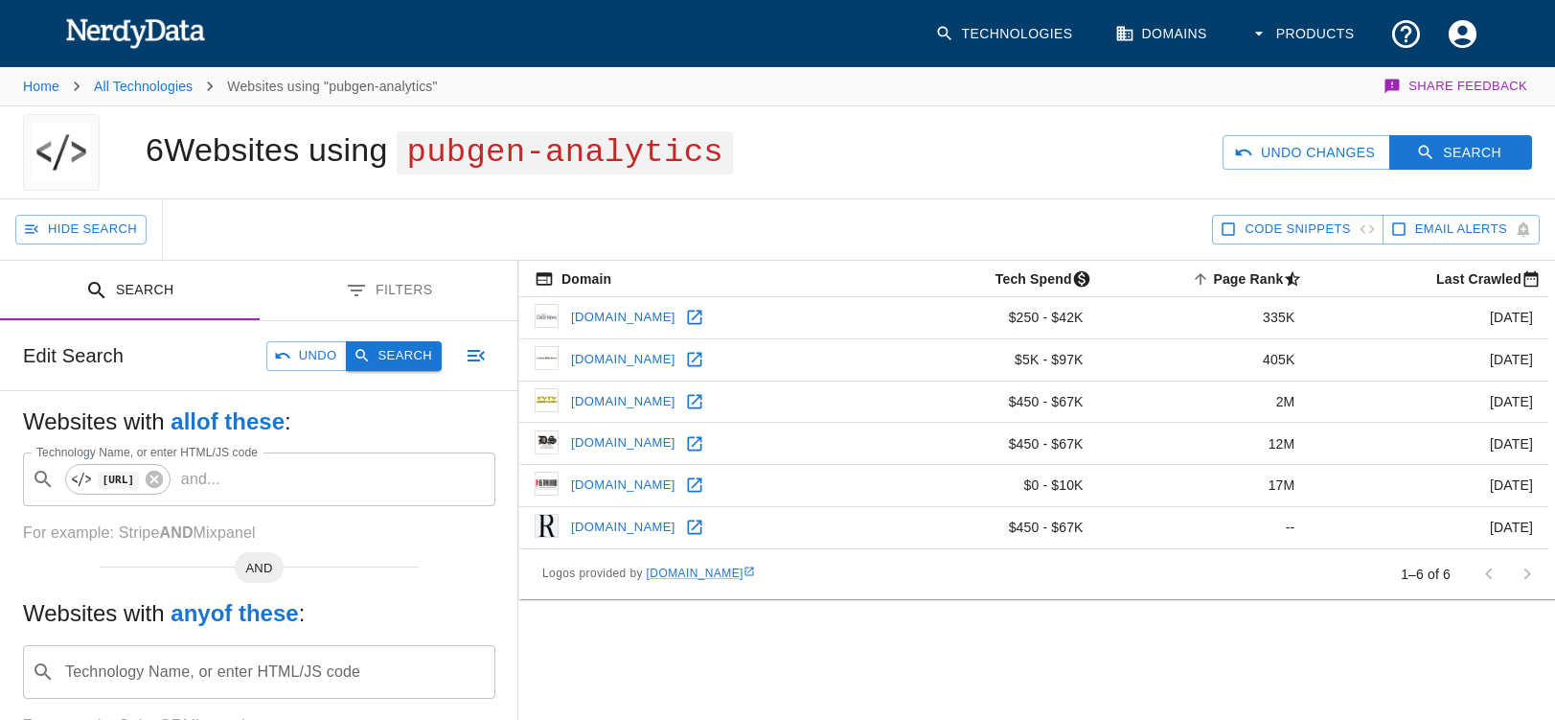
click at [352, 353] on button "Search" at bounding box center [394, 356] width 96 height 30
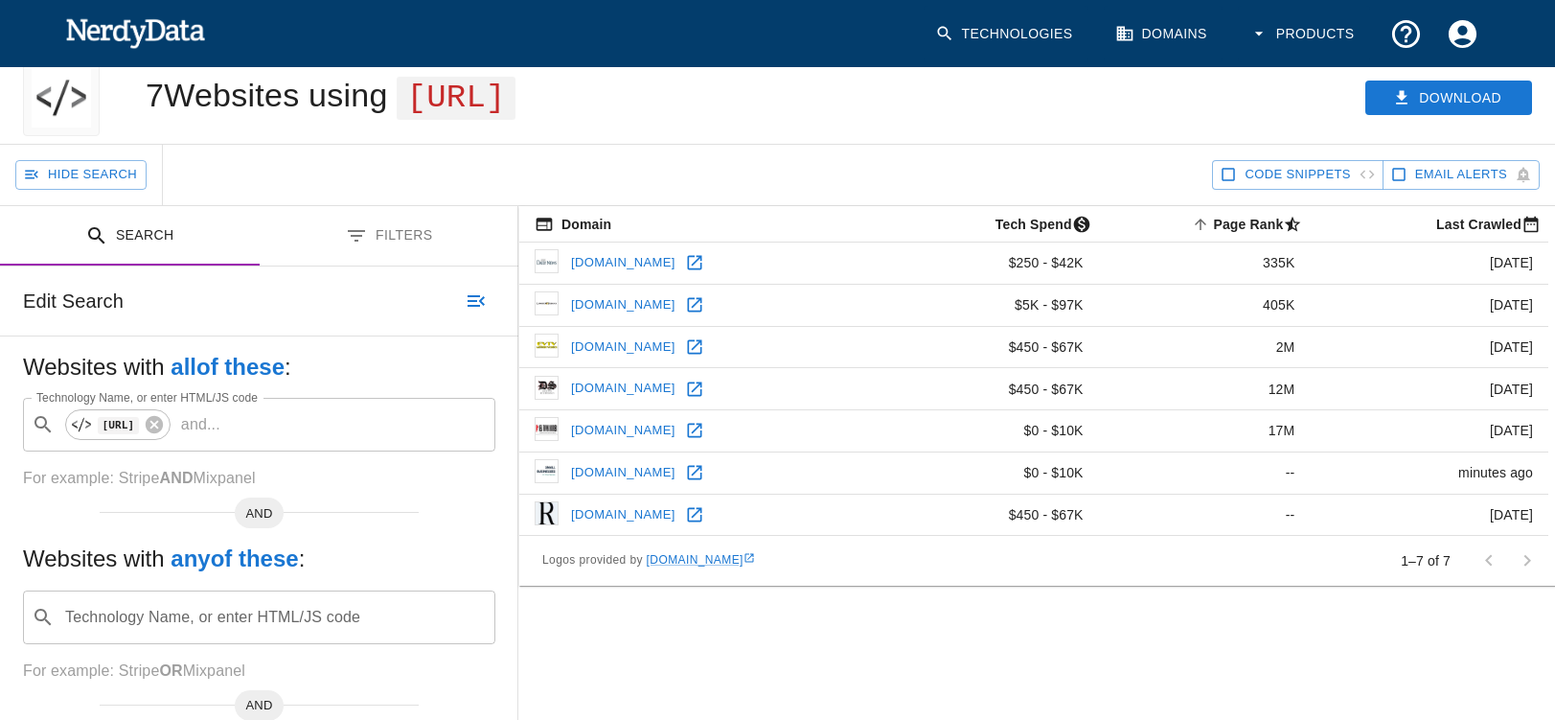
scroll to position [63, 1]
